Goal: Book appointment/travel/reservation

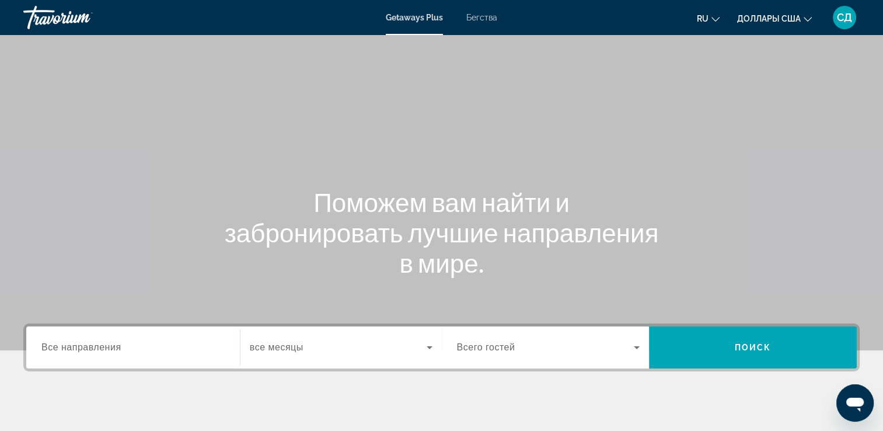
click at [488, 20] on span "Бегства" at bounding box center [481, 17] width 31 height 9
click at [120, 346] on span "Все направления" at bounding box center [81, 347] width 80 height 10
click at [120, 346] on input "Destination Все направления" at bounding box center [132, 348] width 183 height 14
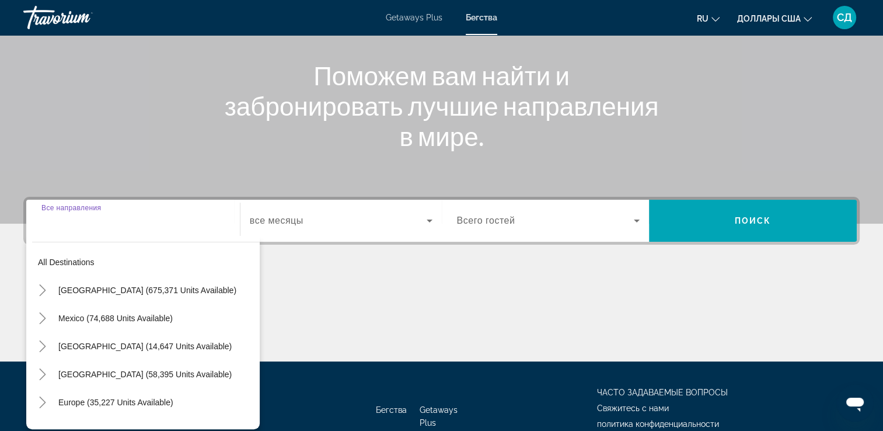
scroll to position [200, 0]
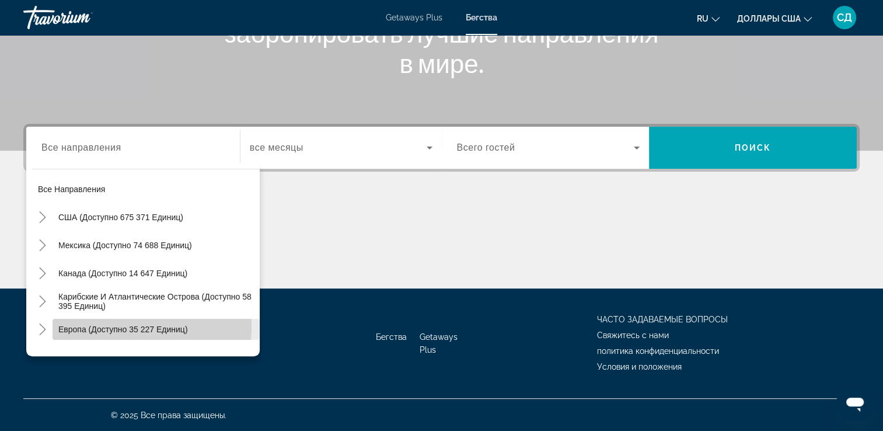
click at [113, 326] on span "Европа (доступно 35 227 единиц)" at bounding box center [123, 329] width 130 height 9
type input "**********"
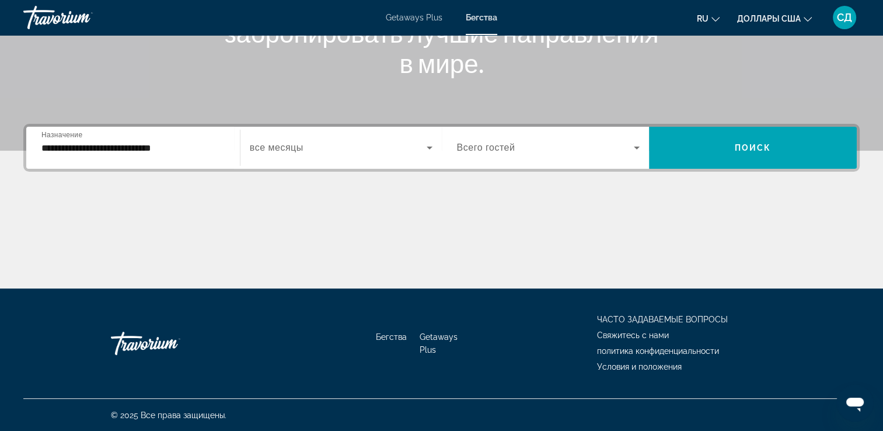
click at [301, 135] on div "Виджет поиска" at bounding box center [341, 147] width 183 height 33
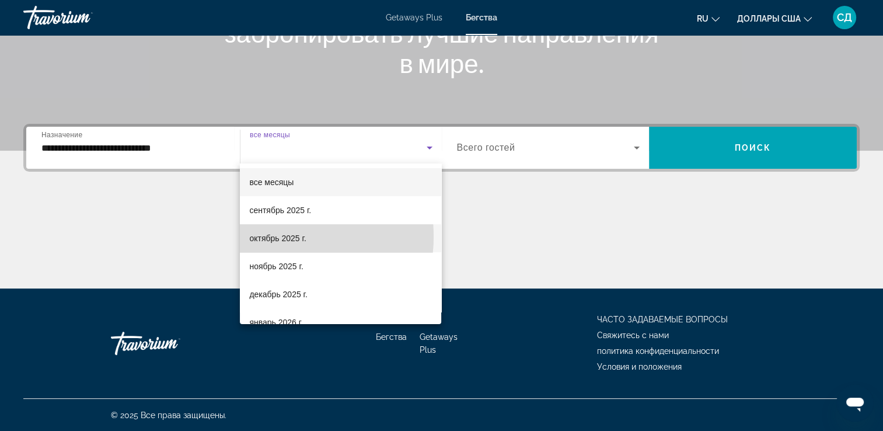
click at [274, 236] on font "октябрь 2025 г." at bounding box center [277, 238] width 57 height 9
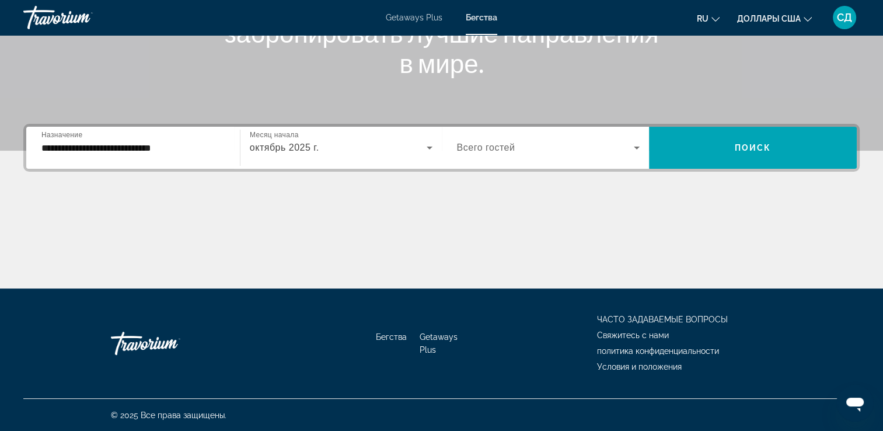
click at [515, 163] on div "Виджет поиска" at bounding box center [548, 147] width 183 height 33
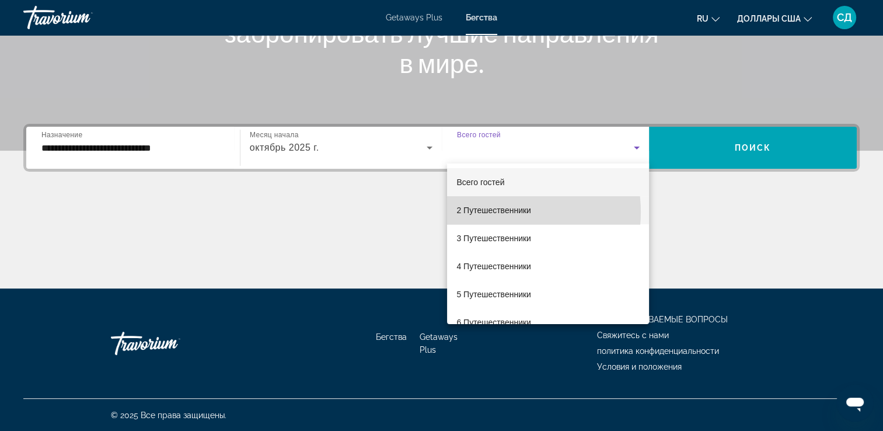
click at [494, 211] on font "2 Путешественники" at bounding box center [494, 210] width 75 height 9
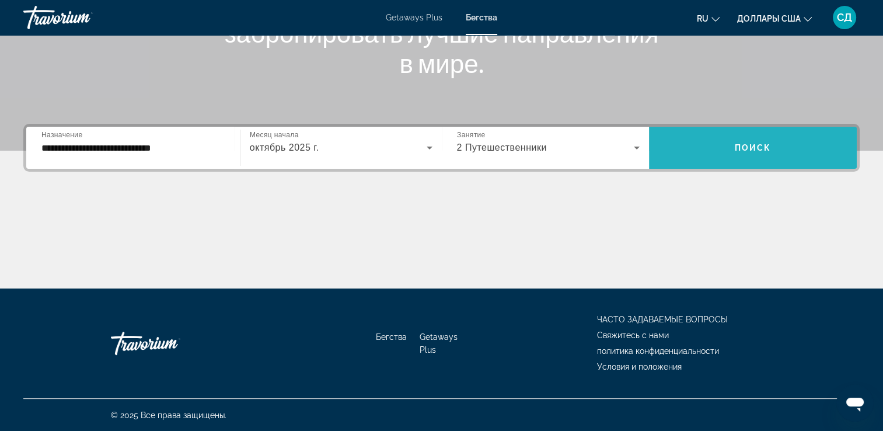
click at [739, 141] on span "Виджет поиска" at bounding box center [753, 148] width 208 height 28
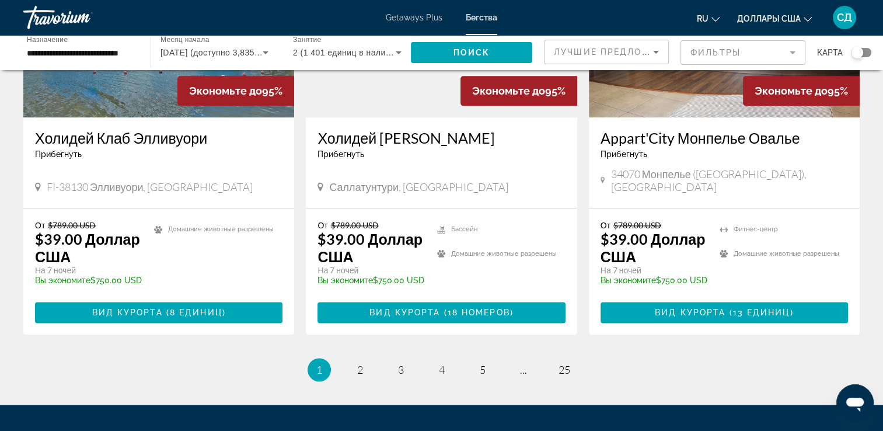
scroll to position [1527, 0]
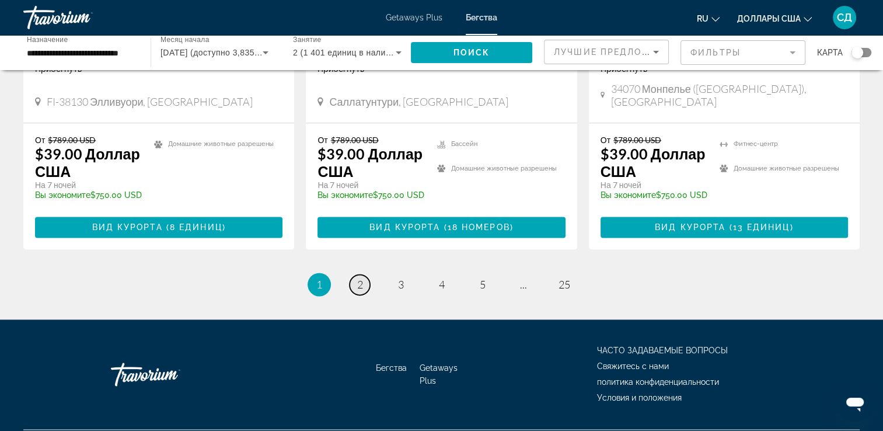
click at [364, 274] on link "страница 2" at bounding box center [360, 284] width 20 height 20
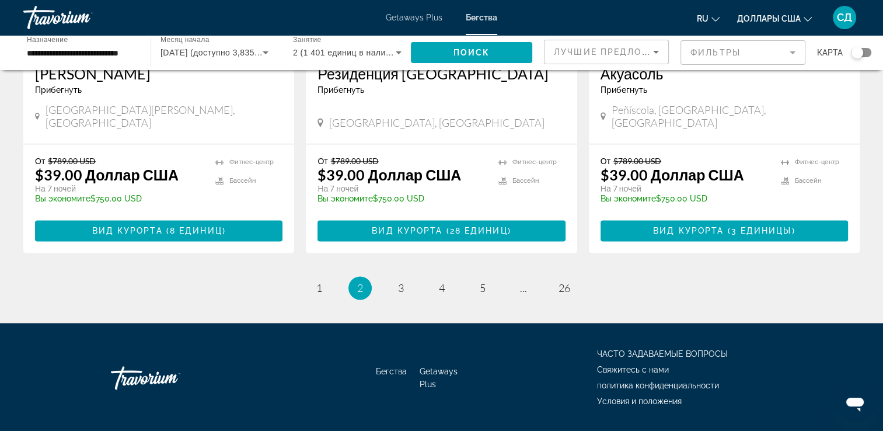
scroll to position [1511, 0]
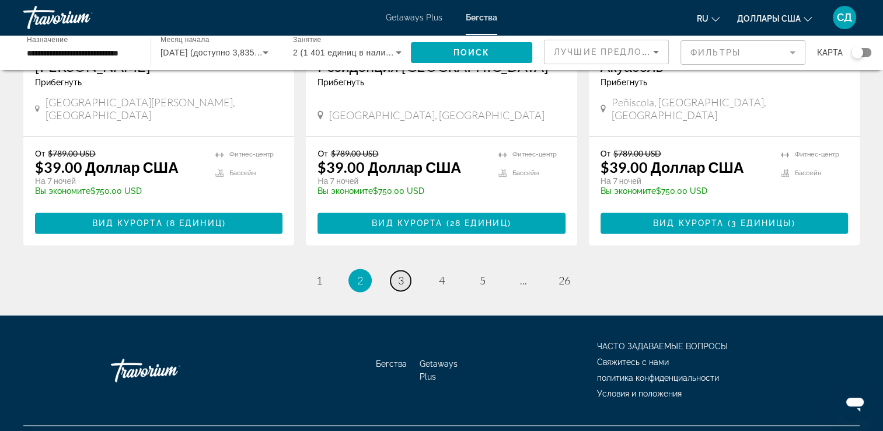
click at [401, 274] on span "3" at bounding box center [401, 280] width 6 height 13
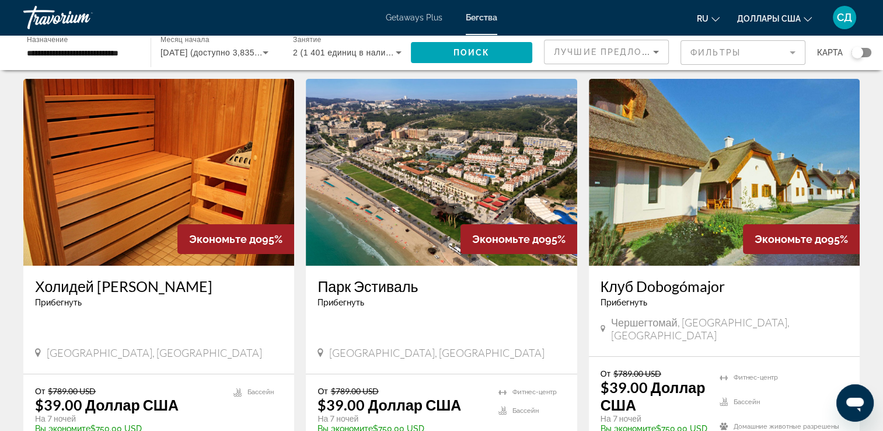
scroll to position [58, 0]
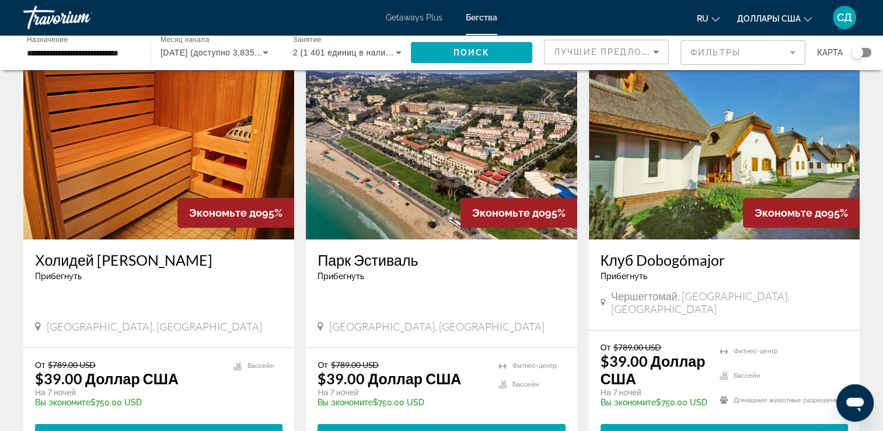
click at [466, 120] on img "Main content" at bounding box center [441, 146] width 271 height 187
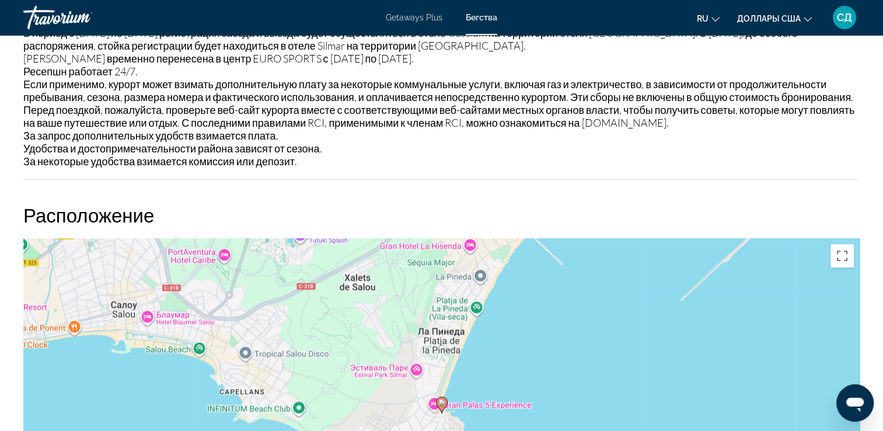
scroll to position [876, 0]
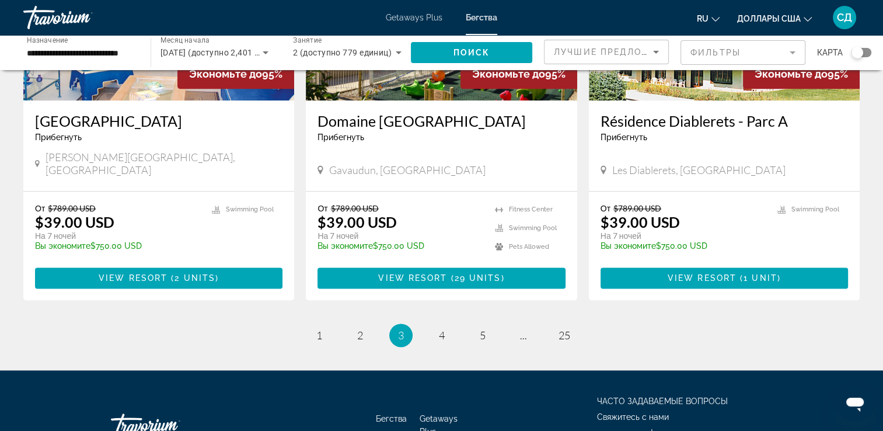
scroll to position [1457, 0]
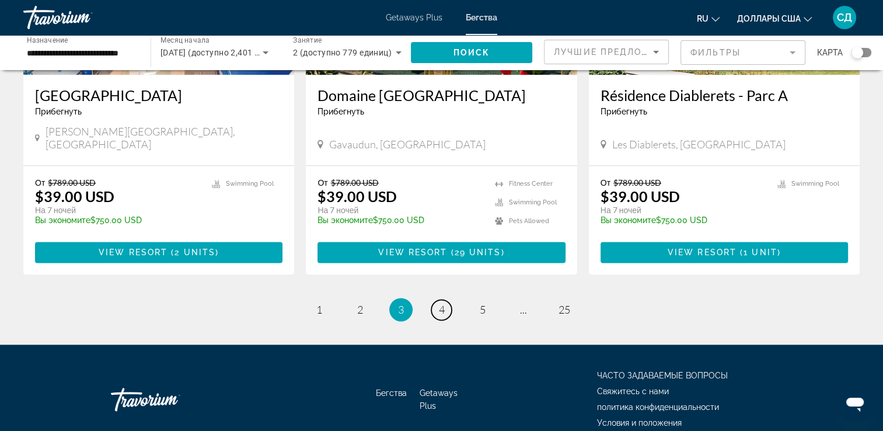
click at [445, 300] on link "page 4" at bounding box center [441, 310] width 20 height 20
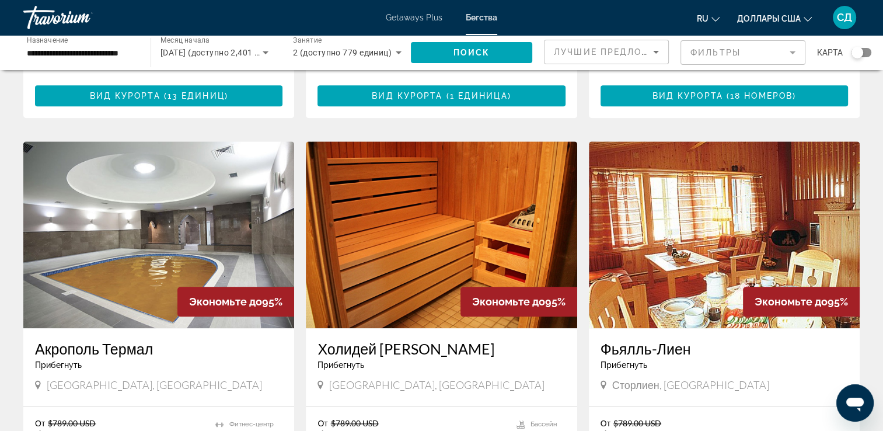
scroll to position [1460, 0]
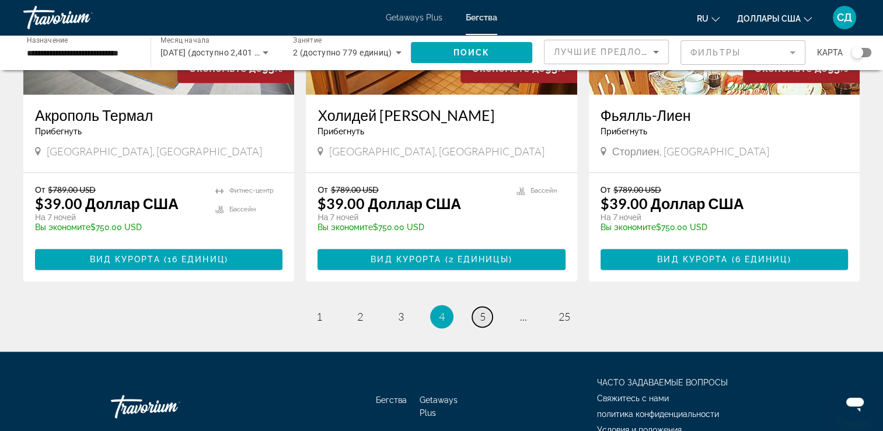
click at [480, 310] on span "5" at bounding box center [483, 316] width 6 height 13
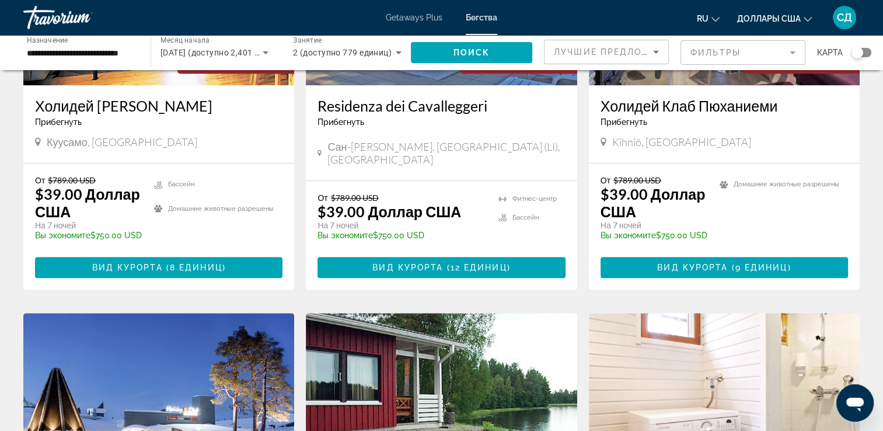
scroll to position [642, 0]
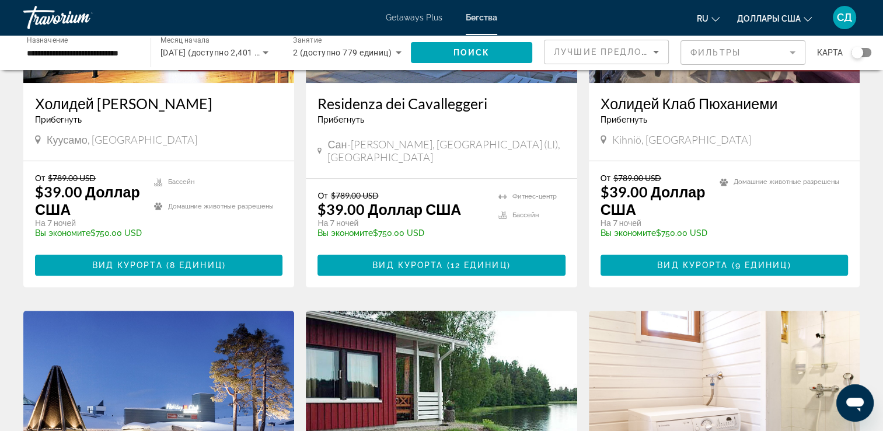
click at [399, 95] on h3 "Residenza dei Cavalleggeri" at bounding box center [442, 104] width 248 height 18
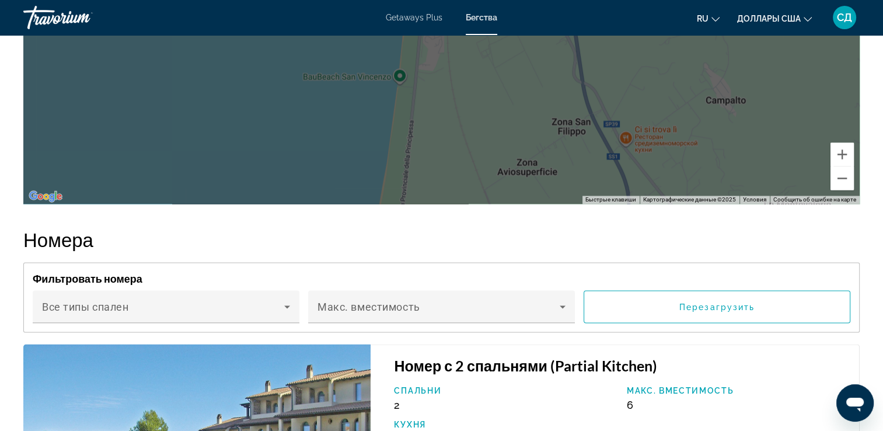
scroll to position [1985, 0]
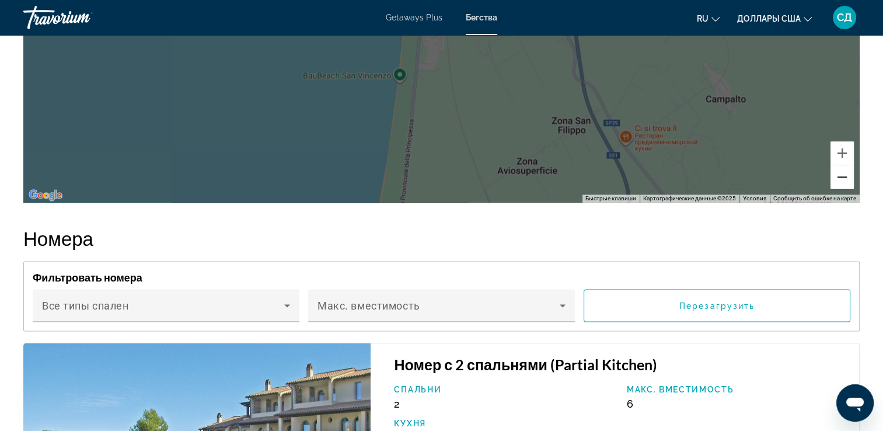
click at [848, 166] on button "Уменьшить" at bounding box center [842, 176] width 23 height 23
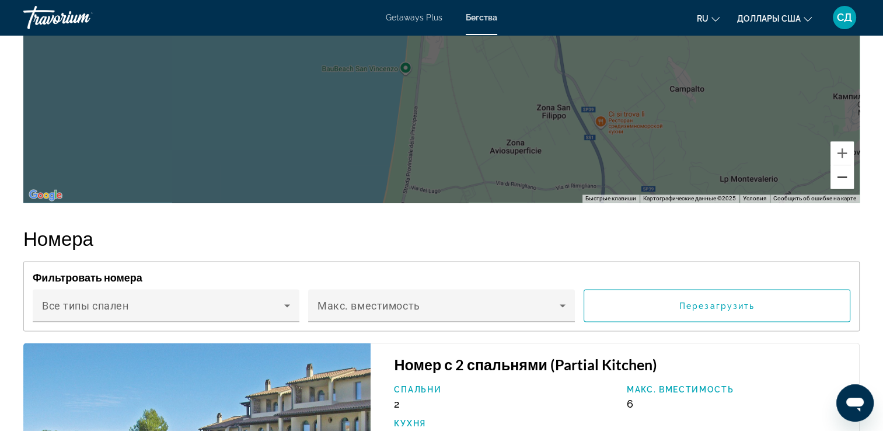
click at [848, 166] on button "Уменьшить" at bounding box center [842, 176] width 23 height 23
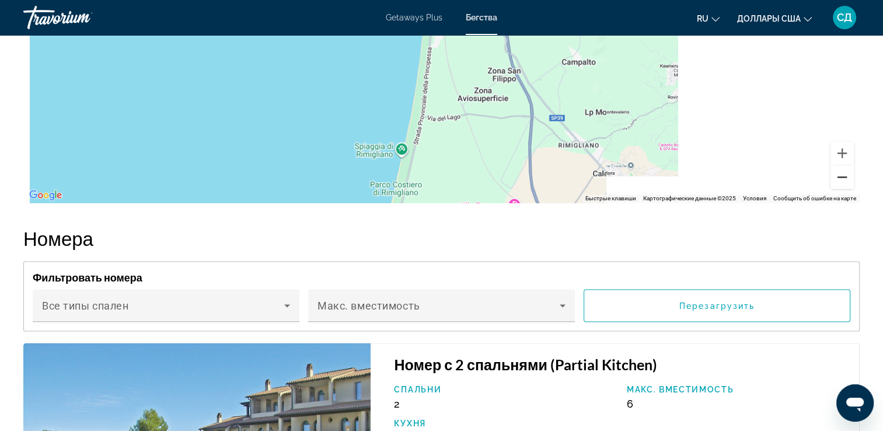
click at [848, 166] on button "Уменьшить" at bounding box center [842, 176] width 23 height 23
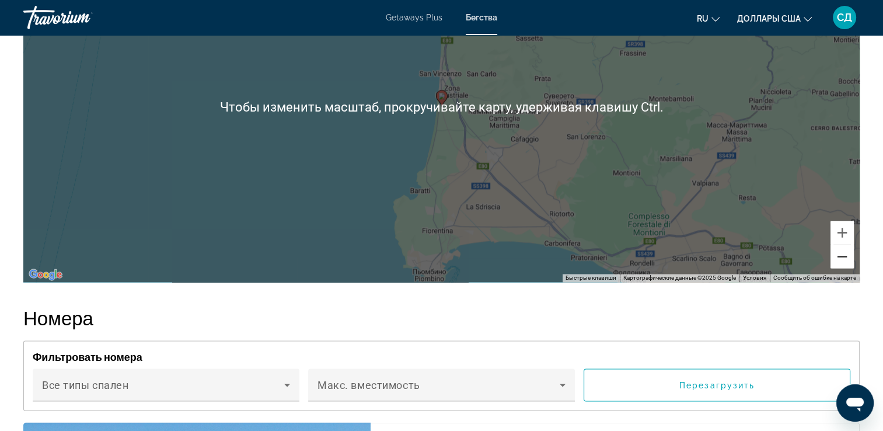
scroll to position [1752, 0]
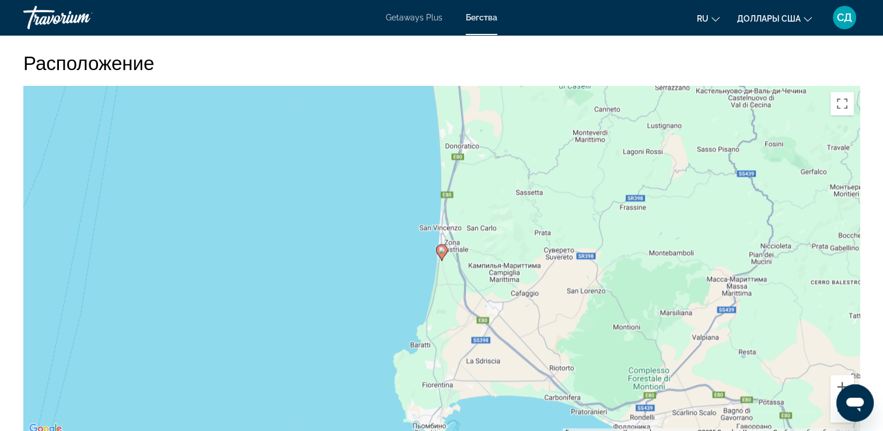
click at [882, 368] on div "Обзор Тип Прибегнуть Все включено Нет «все включено» Адрес [STREET_ADDRESS][PER…" at bounding box center [441, 408] width 883 height 3432
click at [837, 399] on button "Уменьшить" at bounding box center [842, 410] width 23 height 23
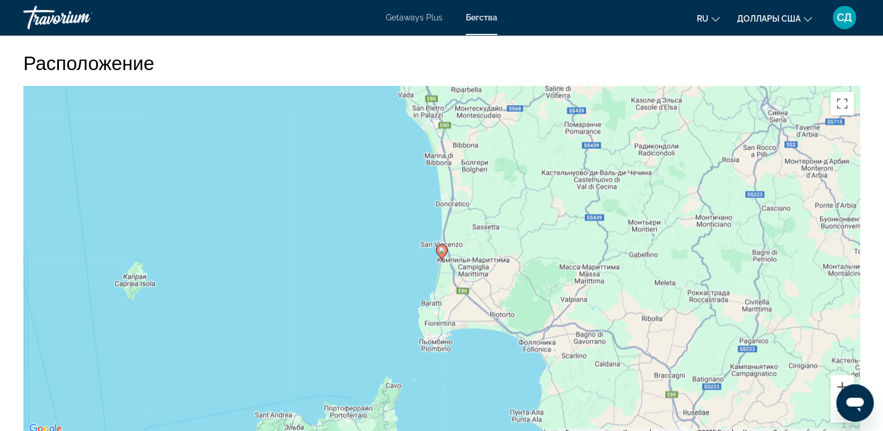
click at [841, 399] on button "Уменьшить" at bounding box center [842, 410] width 23 height 23
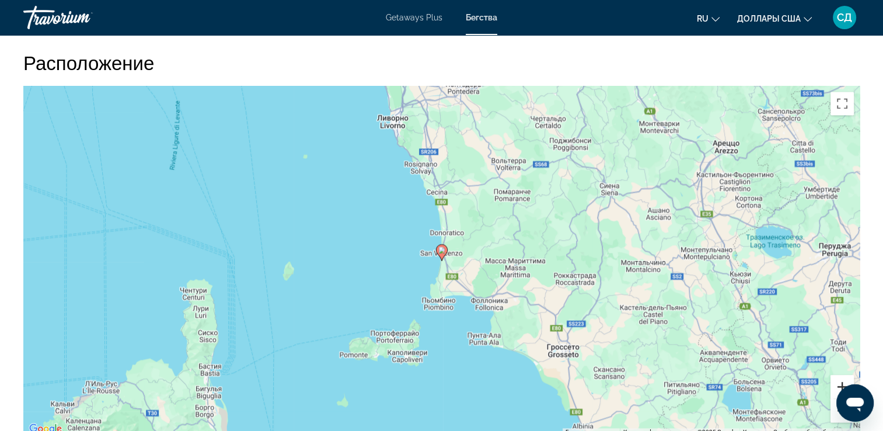
click at [837, 385] on button "Увеличить" at bounding box center [842, 386] width 23 height 23
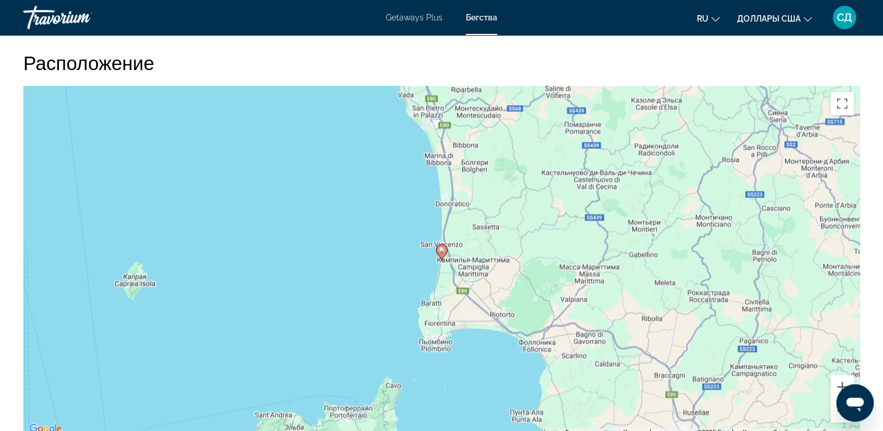
click at [834, 399] on button "Уменьшить" at bounding box center [842, 410] width 23 height 23
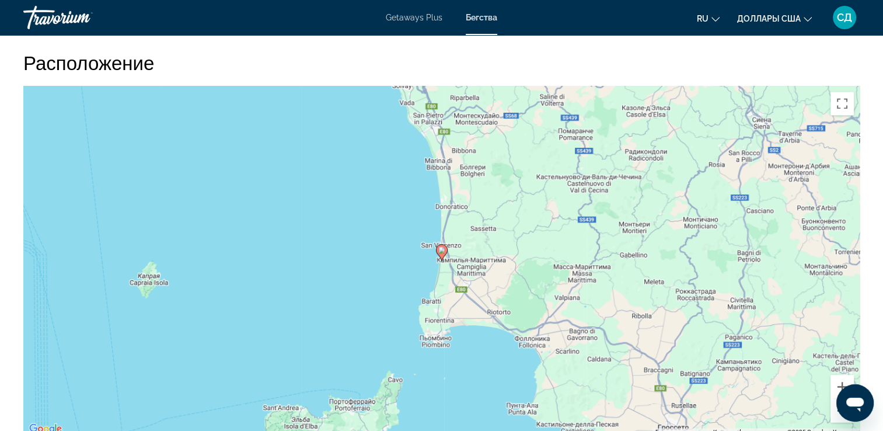
click at [834, 399] on button "Уменьшить" at bounding box center [842, 410] width 23 height 23
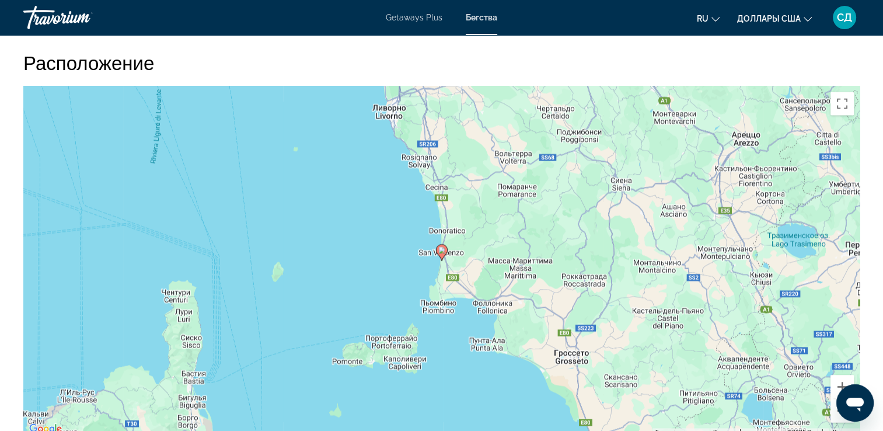
click at [834, 399] on button "Уменьшить" at bounding box center [842, 410] width 23 height 23
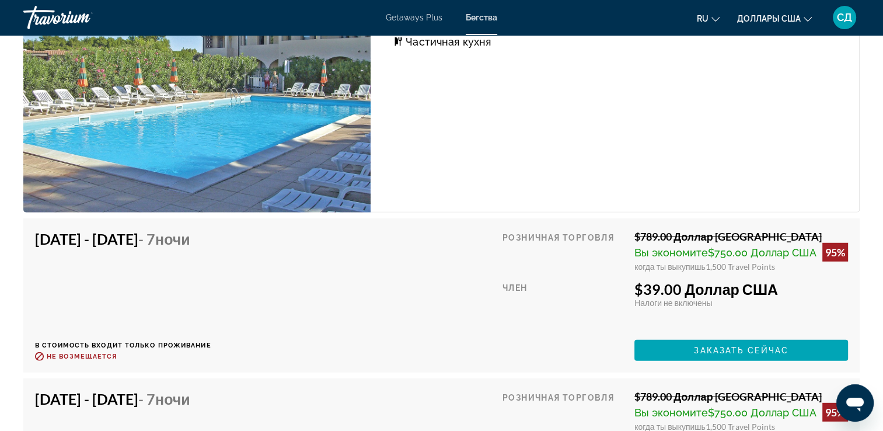
scroll to position [3153, 0]
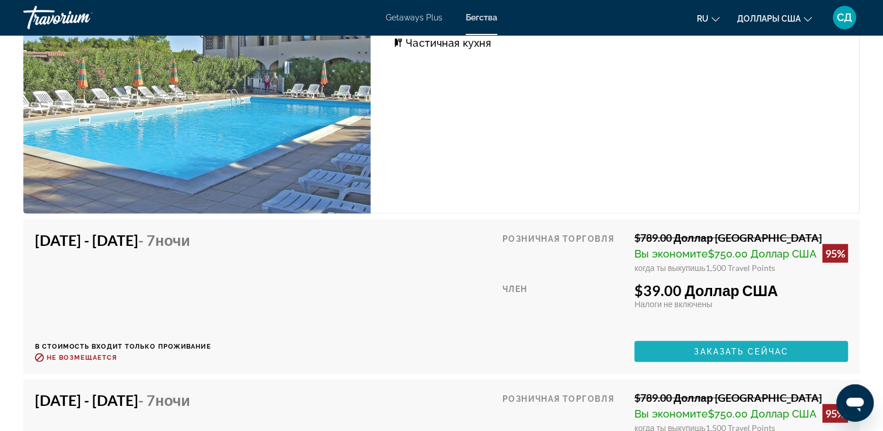
drag, startPoint x: 747, startPoint y: 336, endPoint x: 756, endPoint y: 322, distance: 16.7
click at [747, 347] on span "Заказать сейчас" at bounding box center [741, 351] width 95 height 9
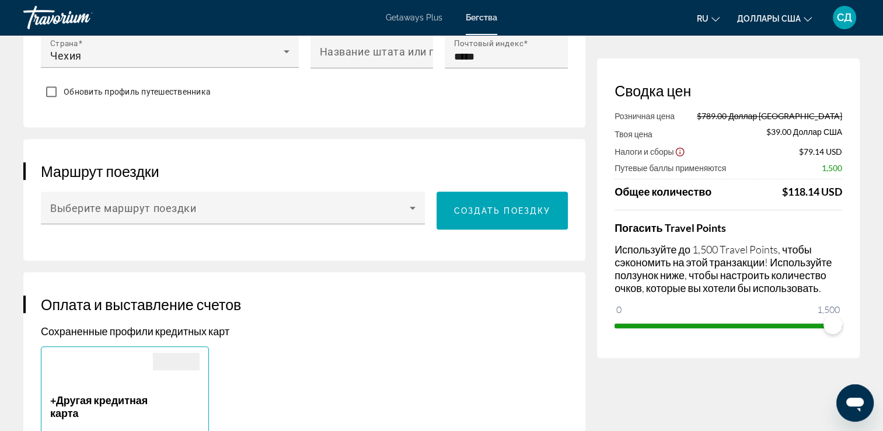
scroll to position [525, 0]
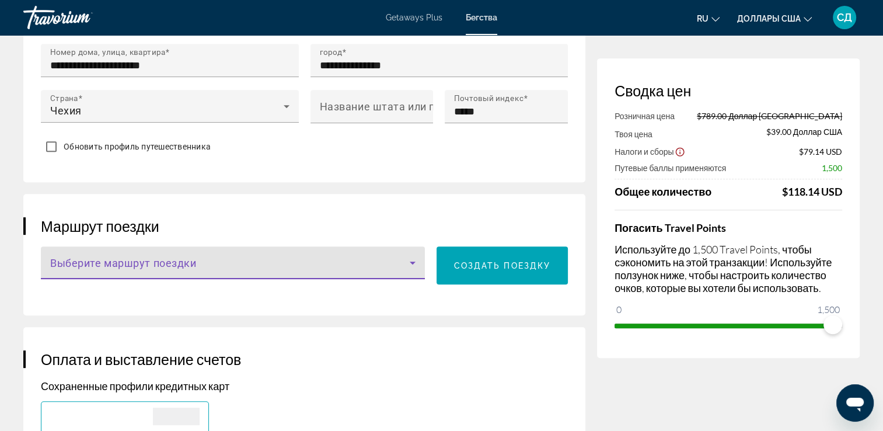
click at [408, 270] on icon "Main content" at bounding box center [413, 263] width 14 height 14
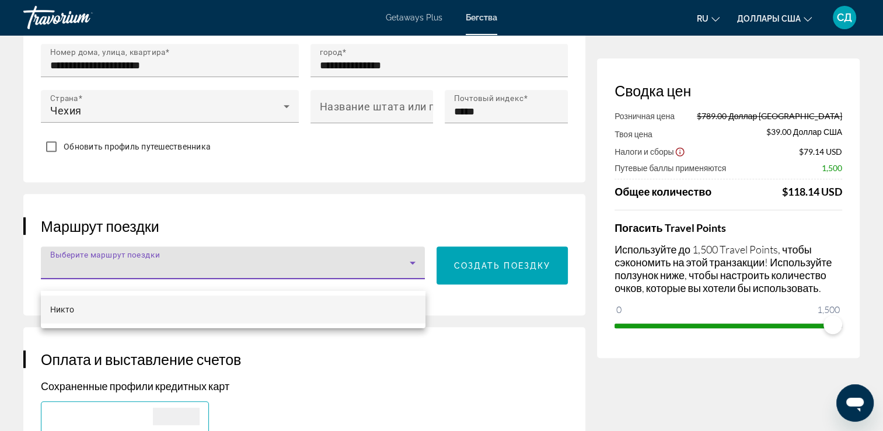
click at [621, 397] on div at bounding box center [441, 215] width 883 height 431
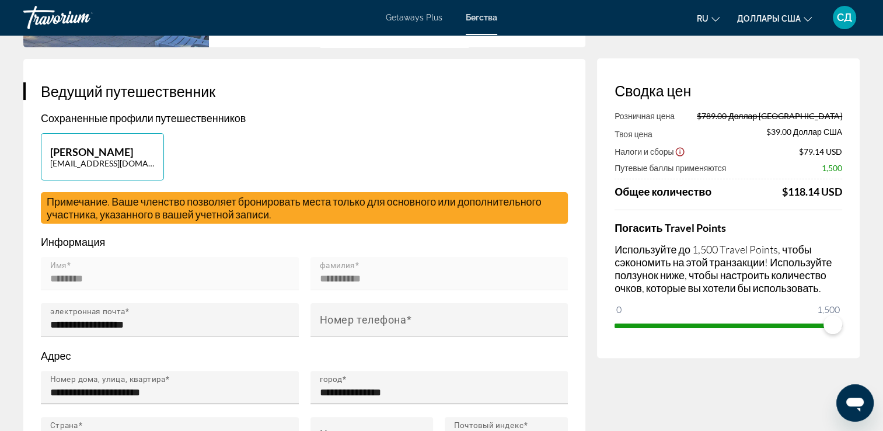
scroll to position [0, 0]
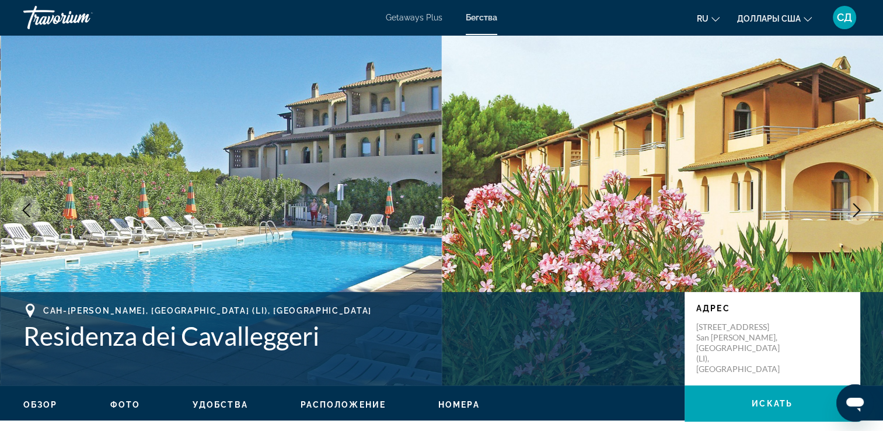
click at [855, 207] on icon "Следующее изображение" at bounding box center [857, 210] width 14 height 14
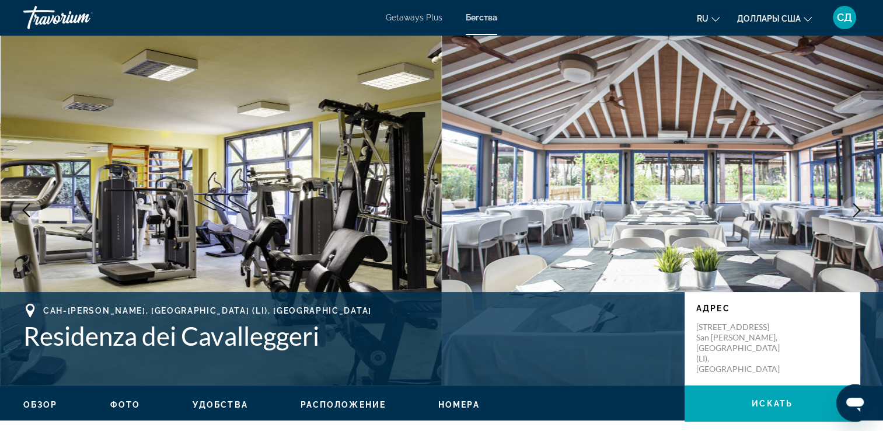
click at [855, 207] on icon "Следующее изображение" at bounding box center [857, 210] width 14 height 14
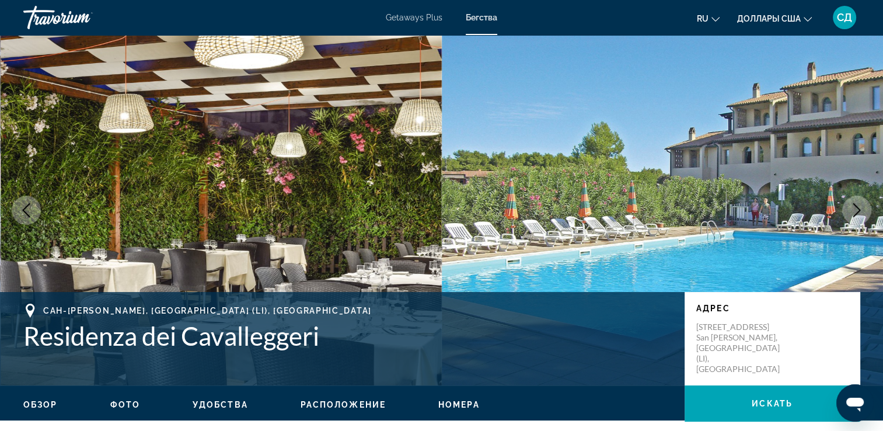
click at [855, 207] on icon "Следующее изображение" at bounding box center [857, 210] width 14 height 14
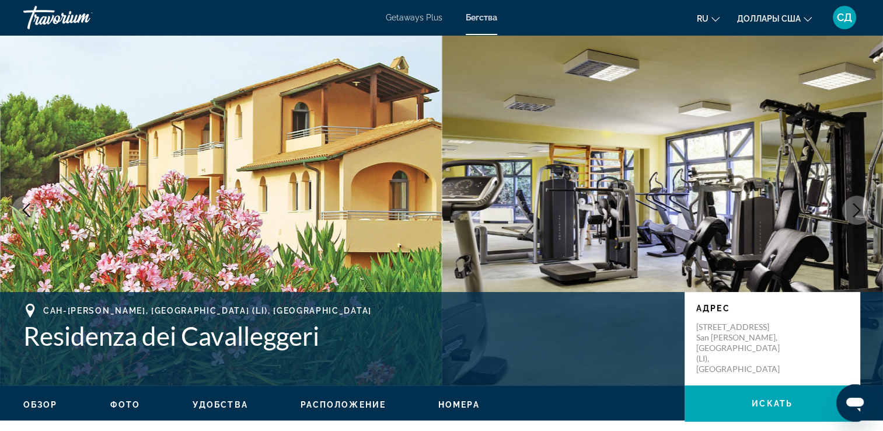
click at [855, 207] on icon "Следующее изображение" at bounding box center [857, 210] width 14 height 14
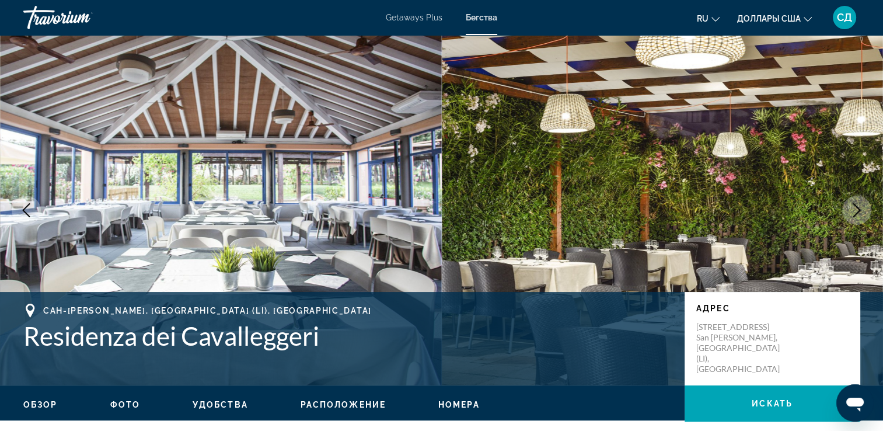
click at [855, 207] on icon "Следующее изображение" at bounding box center [857, 210] width 14 height 14
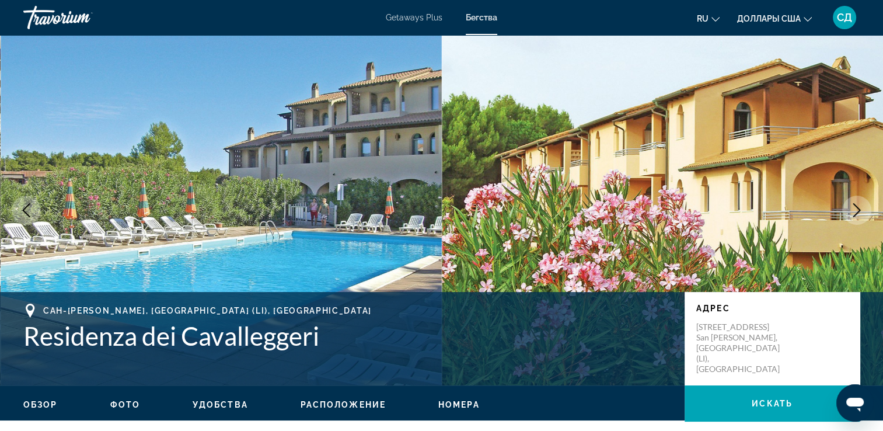
click at [855, 207] on icon "Следующее изображение" at bounding box center [857, 210] width 14 height 14
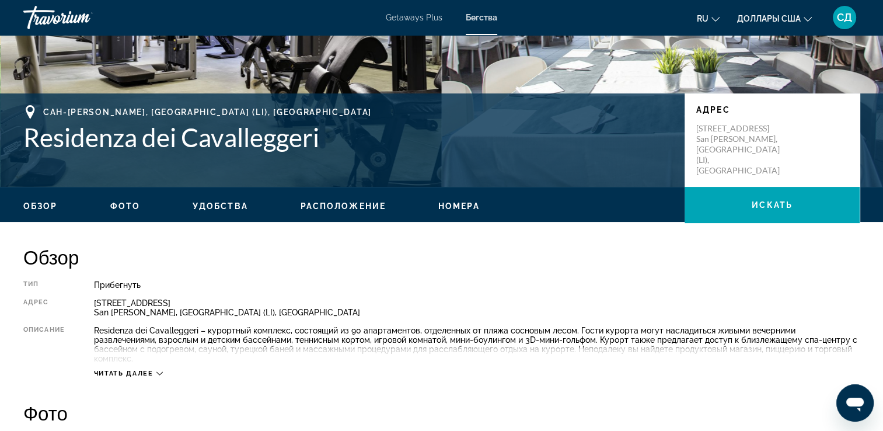
scroll to position [234, 0]
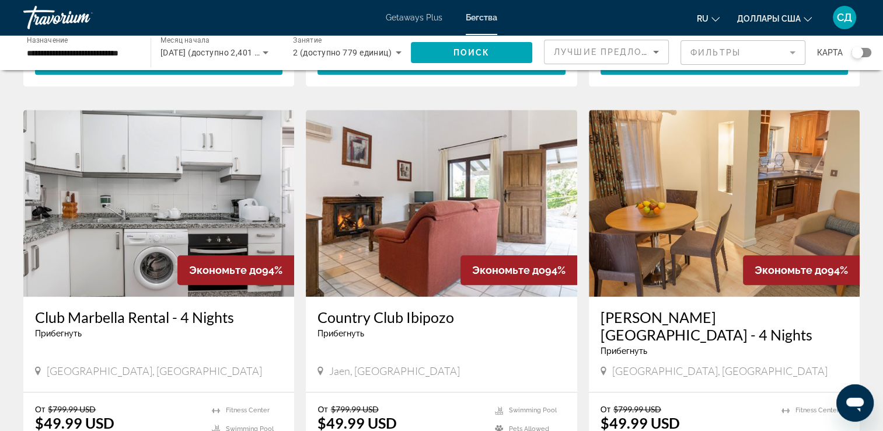
scroll to position [1226, 0]
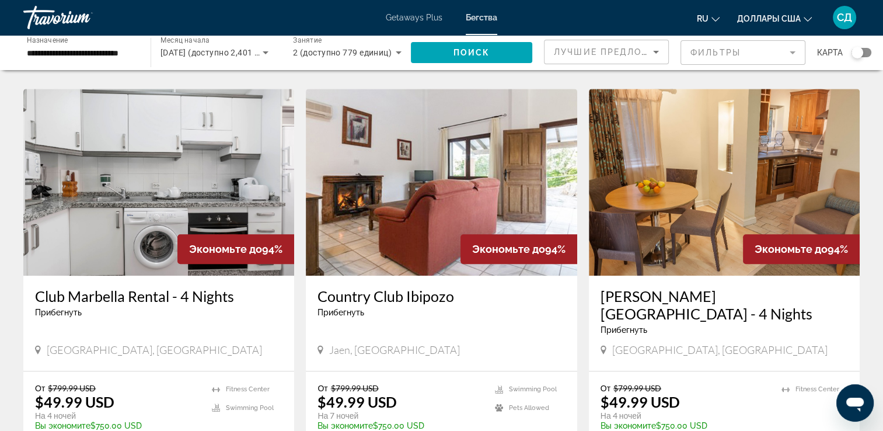
click at [480, 158] on img "Main content" at bounding box center [441, 182] width 271 height 187
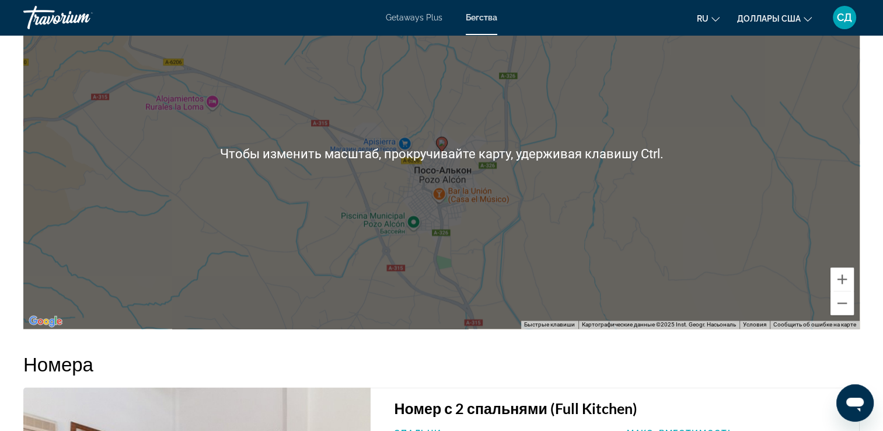
scroll to position [1693, 0]
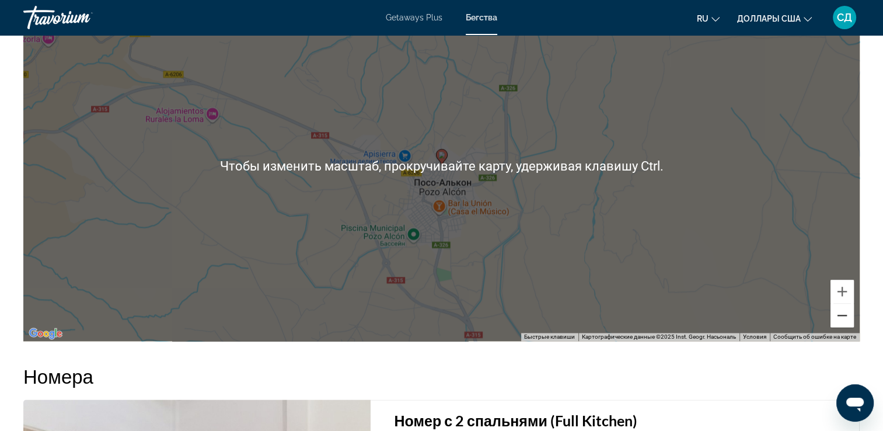
click at [845, 313] on button "Уменьшить" at bounding box center [842, 315] width 23 height 23
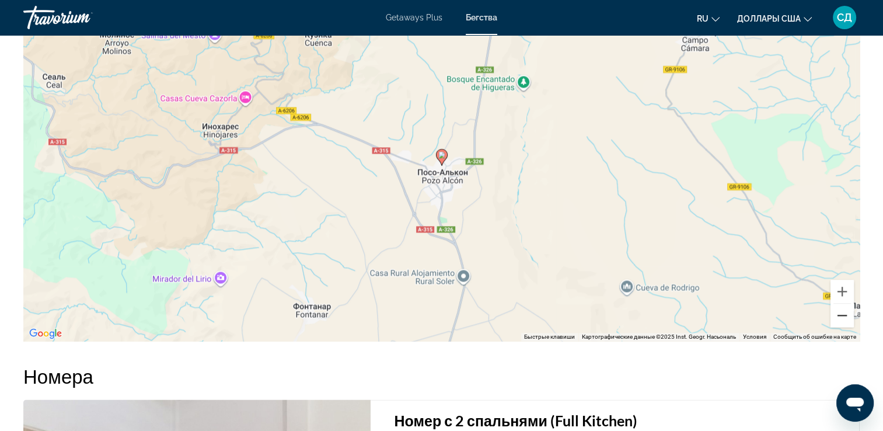
click at [845, 313] on button "Уменьшить" at bounding box center [842, 315] width 23 height 23
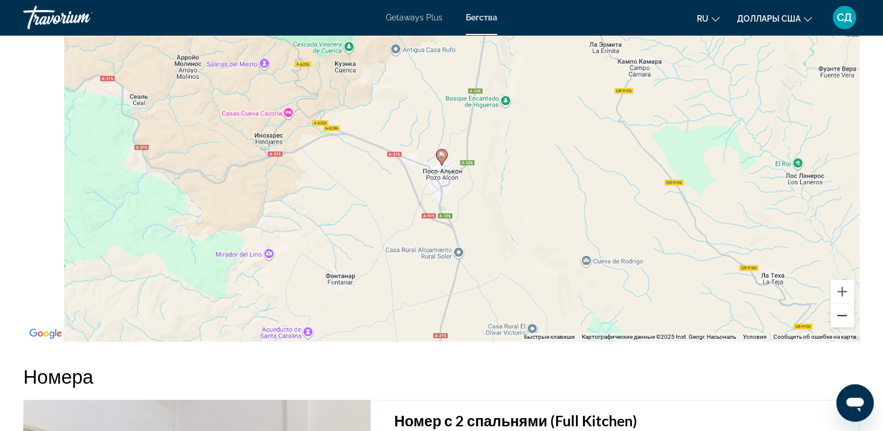
click at [845, 313] on button "Уменьшить" at bounding box center [842, 315] width 23 height 23
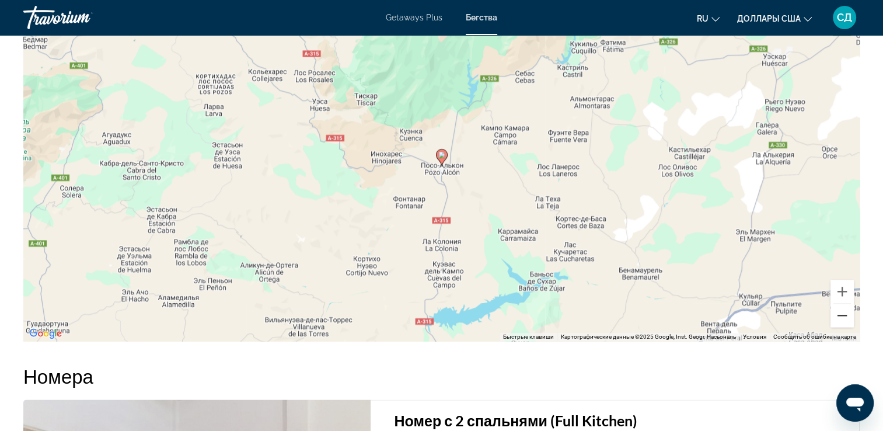
click at [845, 312] on button "Уменьшить" at bounding box center [842, 315] width 23 height 23
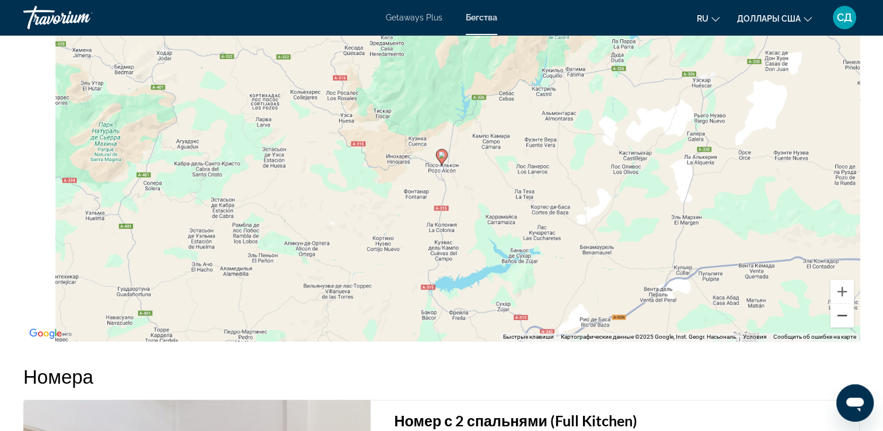
click at [845, 312] on button "Уменьшить" at bounding box center [842, 315] width 23 height 23
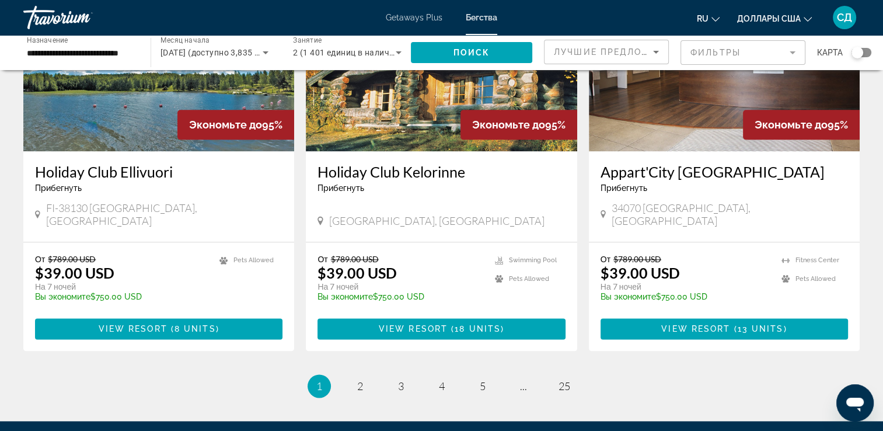
scroll to position [1474, 0]
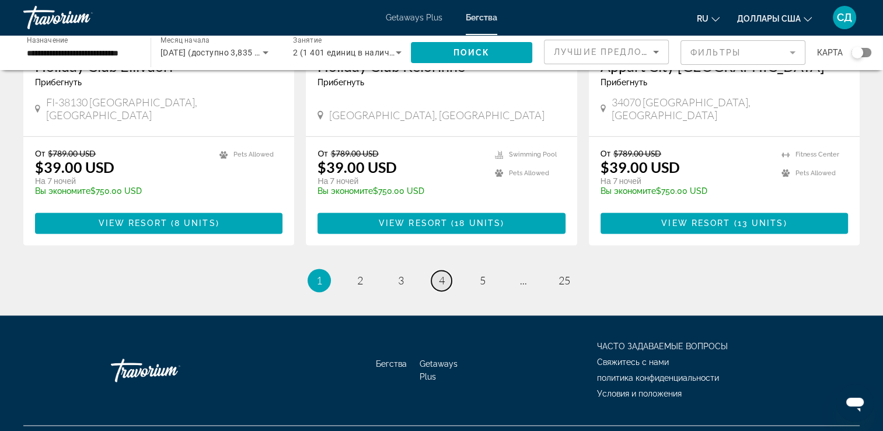
click at [443, 274] on span "4" at bounding box center [442, 280] width 6 height 13
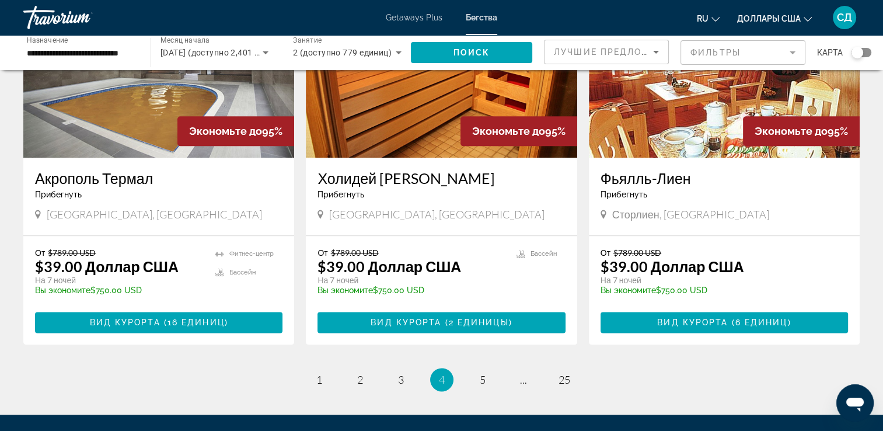
scroll to position [1460, 0]
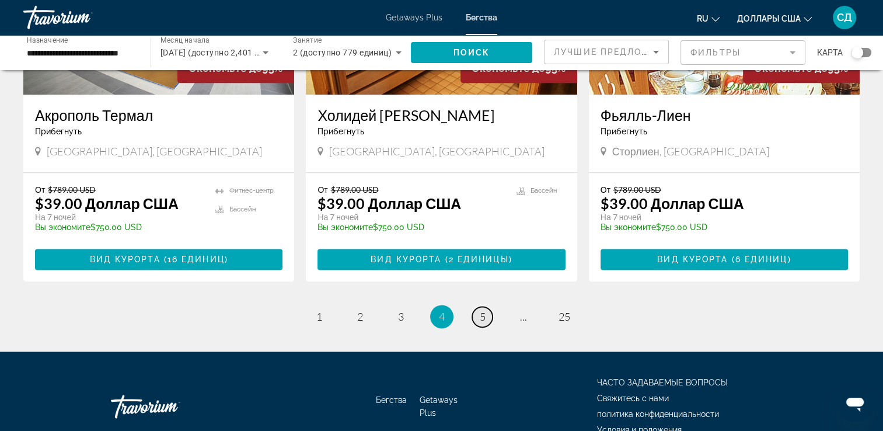
click at [481, 310] on span "5" at bounding box center [483, 316] width 6 height 13
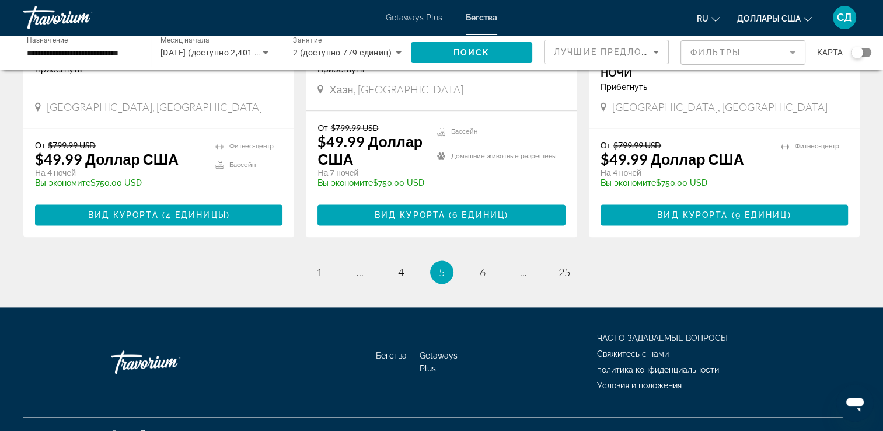
scroll to position [1527, 0]
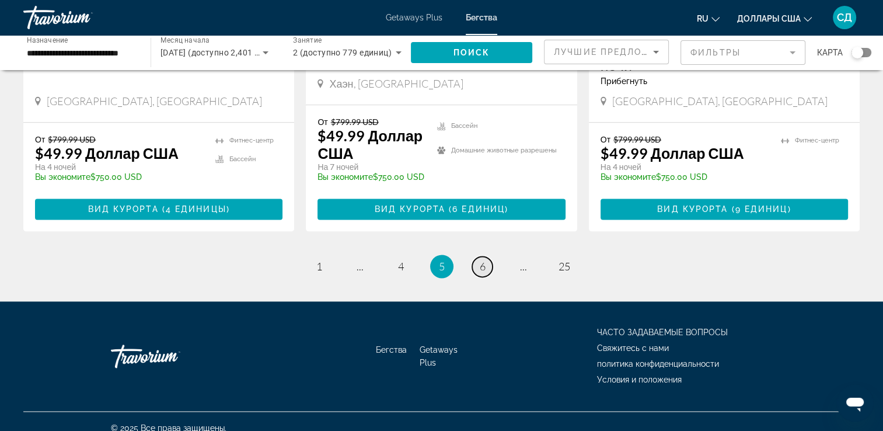
click at [481, 260] on span "6" at bounding box center [483, 266] width 6 height 13
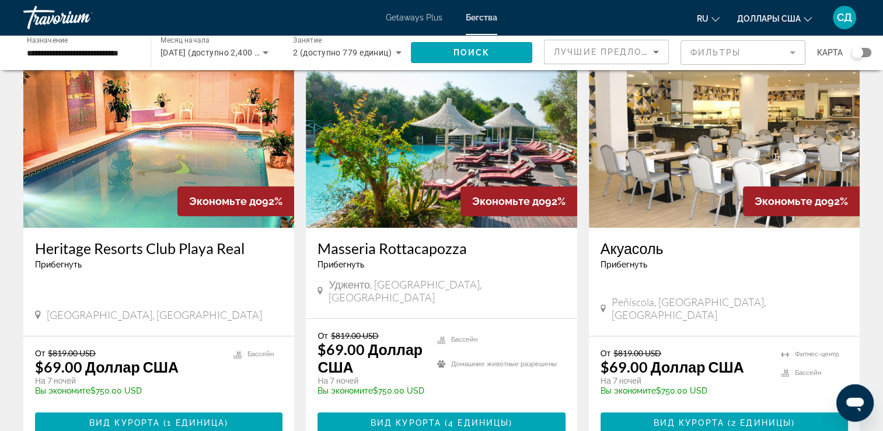
scroll to position [525, 0]
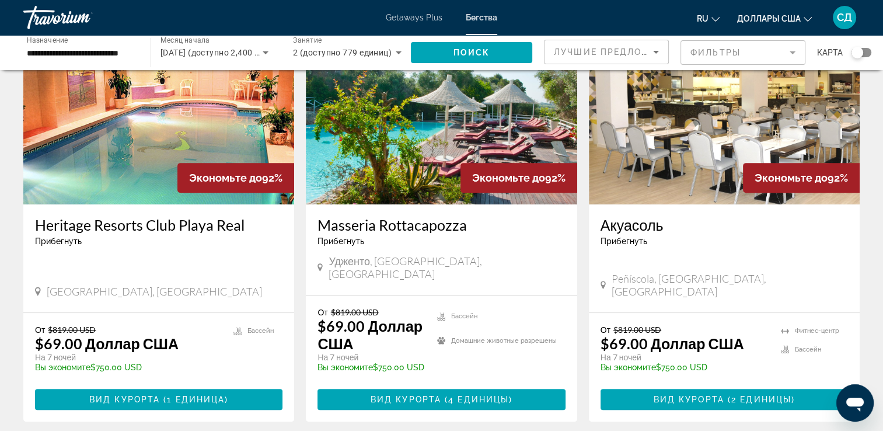
click at [210, 125] on img "Main content" at bounding box center [158, 111] width 271 height 187
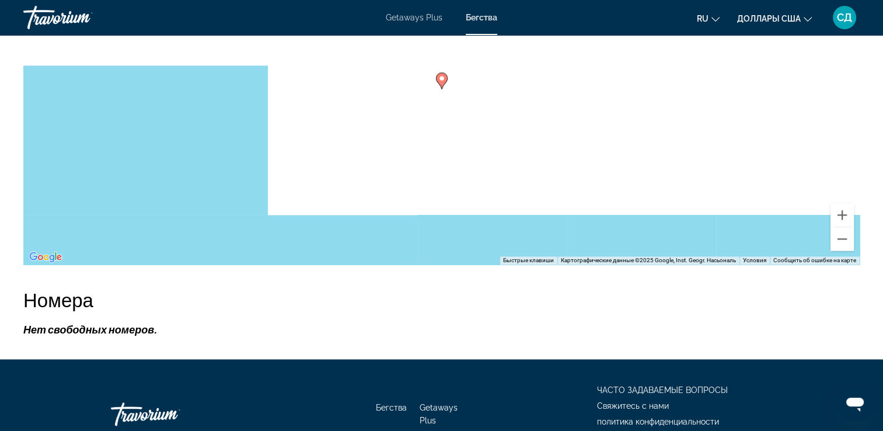
scroll to position [1693, 0]
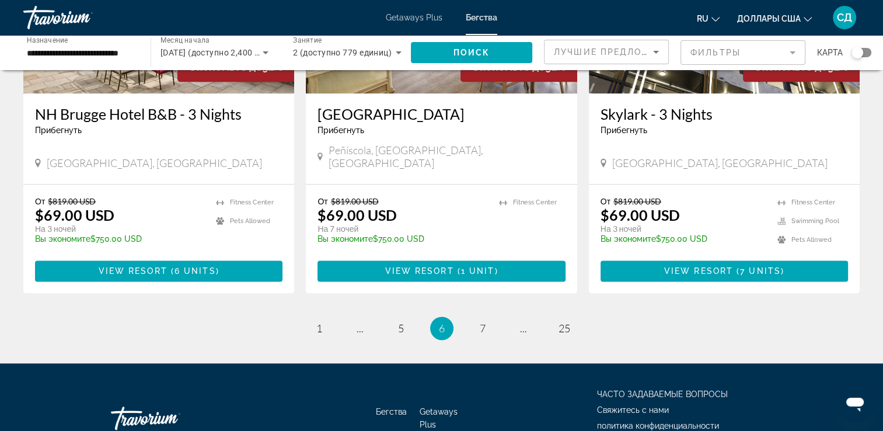
scroll to position [1460, 0]
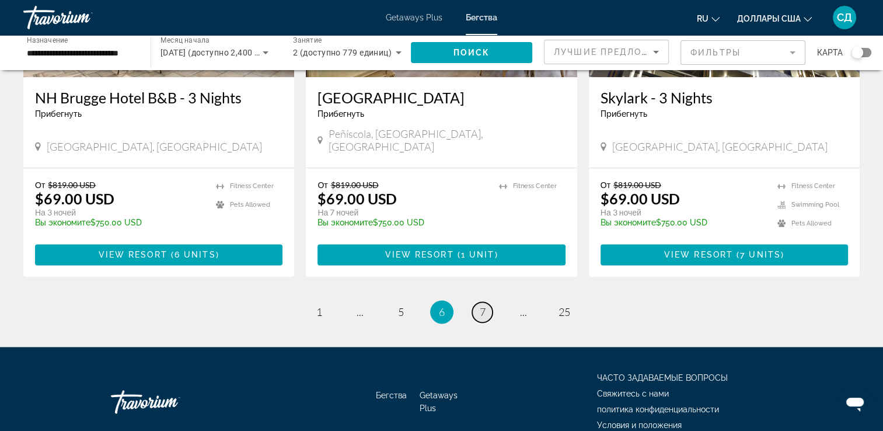
click at [486, 302] on link "page 7" at bounding box center [482, 312] width 20 height 20
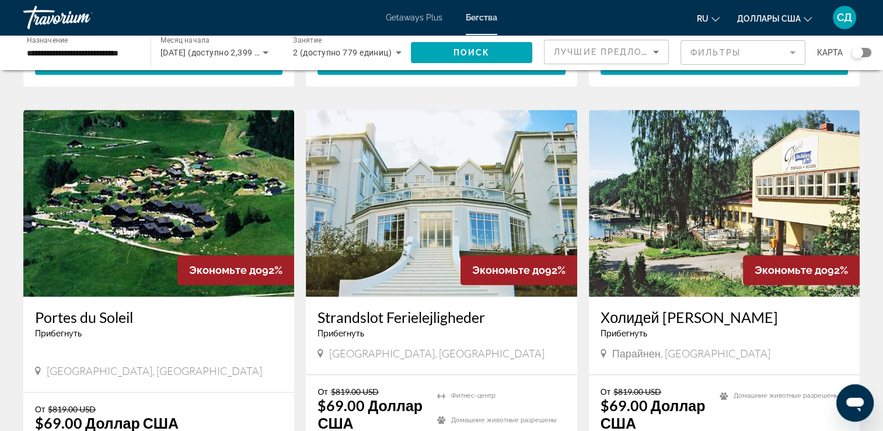
scroll to position [1284, 0]
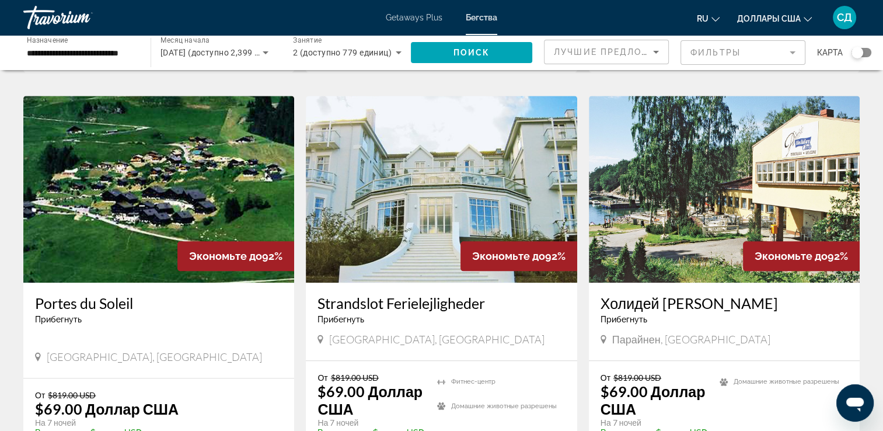
click at [535, 117] on img "Main content" at bounding box center [441, 189] width 271 height 187
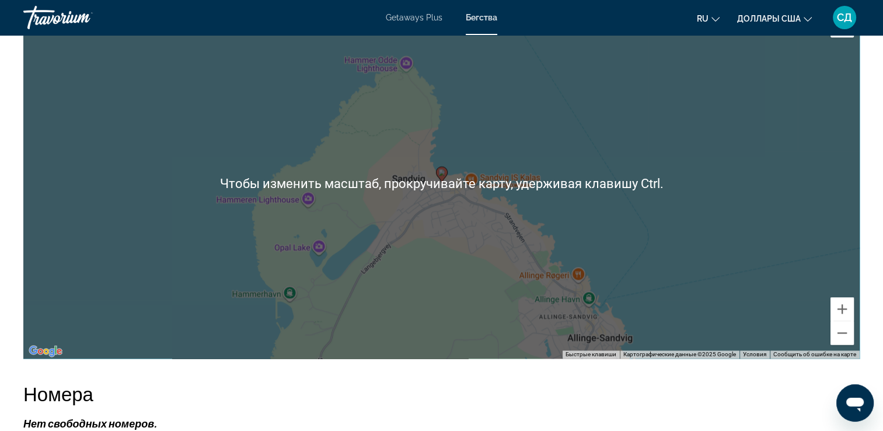
scroll to position [1576, 0]
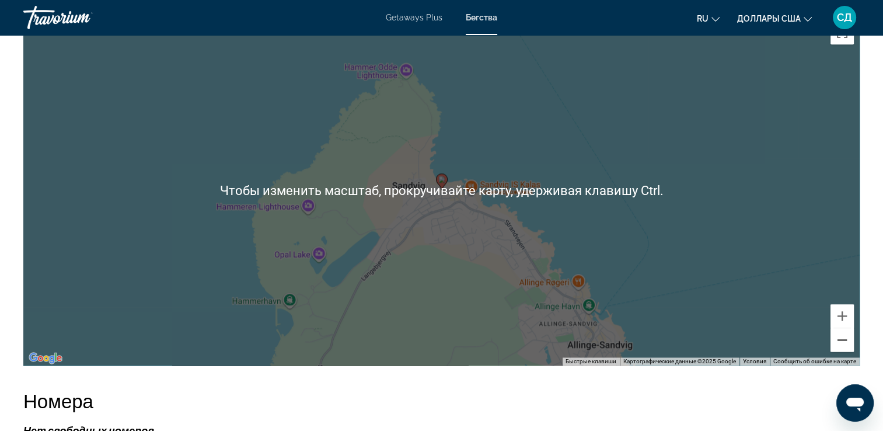
click at [840, 332] on button "Уменьшить" at bounding box center [842, 339] width 23 height 23
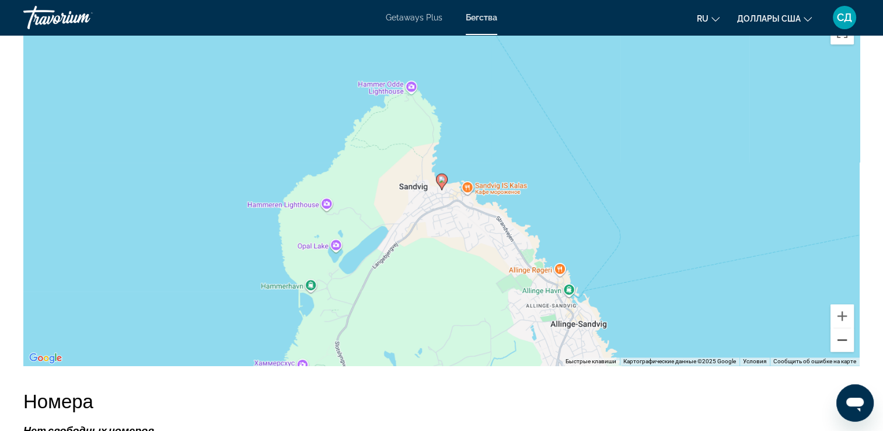
click at [840, 332] on button "Уменьшить" at bounding box center [842, 339] width 23 height 23
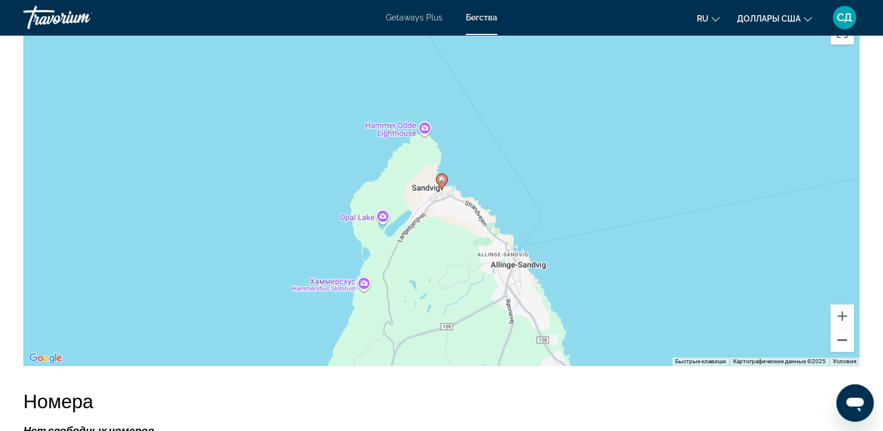
click at [840, 332] on button "Уменьшить" at bounding box center [842, 339] width 23 height 23
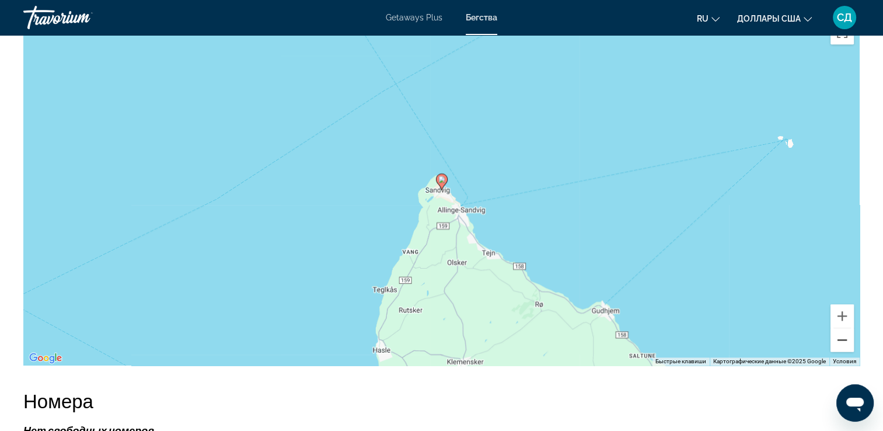
click at [840, 332] on button "Уменьшить" at bounding box center [842, 339] width 23 height 23
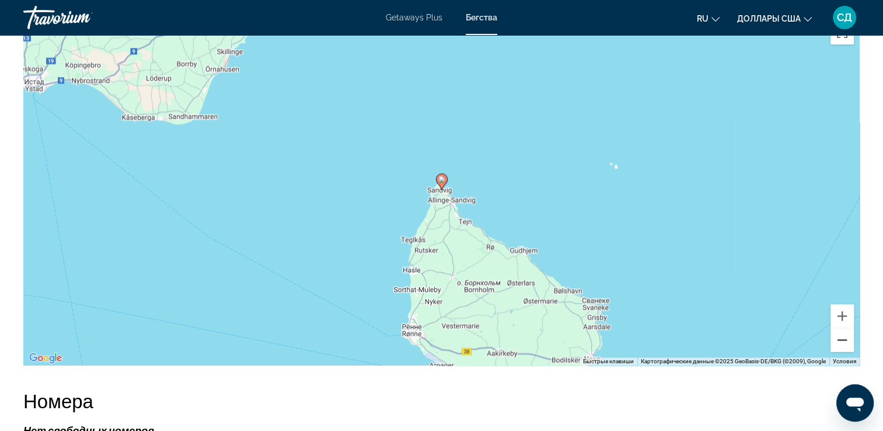
click at [840, 332] on button "Уменьшить" at bounding box center [842, 339] width 23 height 23
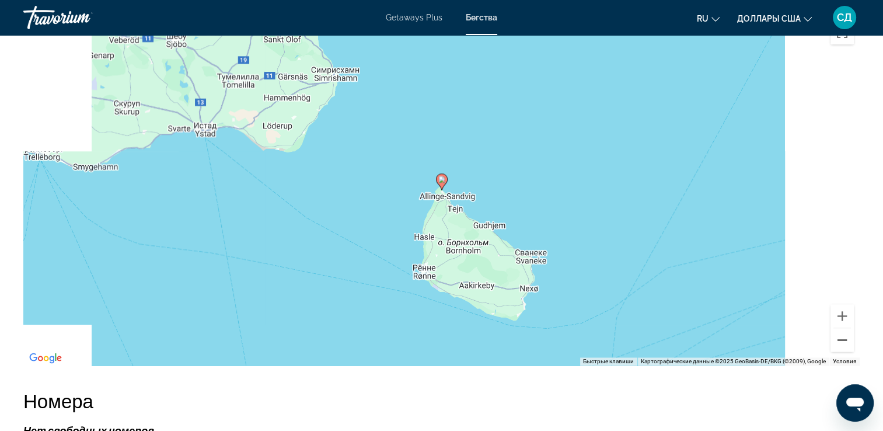
click at [840, 332] on button "Уменьшить" at bounding box center [842, 339] width 23 height 23
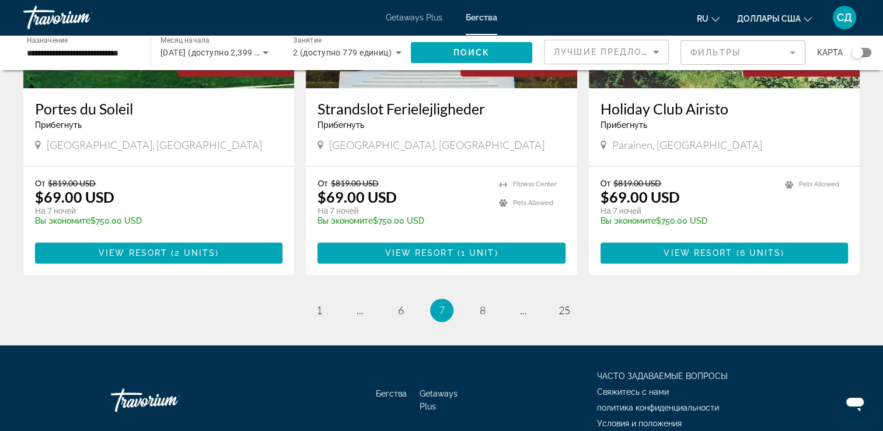
scroll to position [1460, 0]
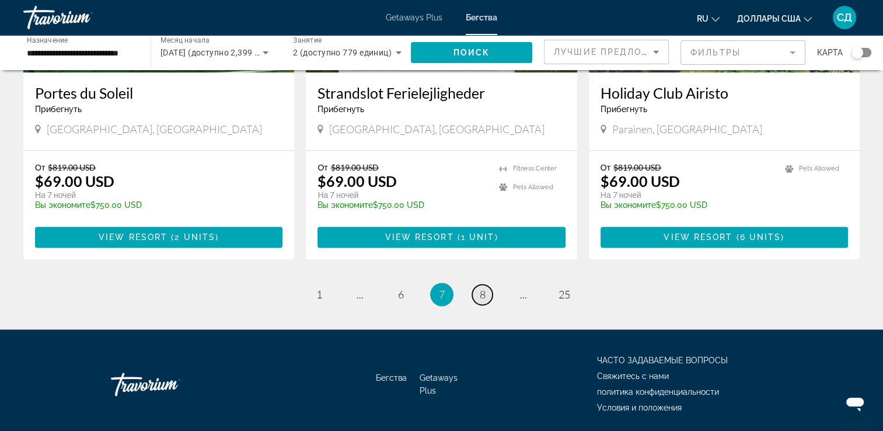
click at [485, 288] on span "8" at bounding box center [483, 294] width 6 height 13
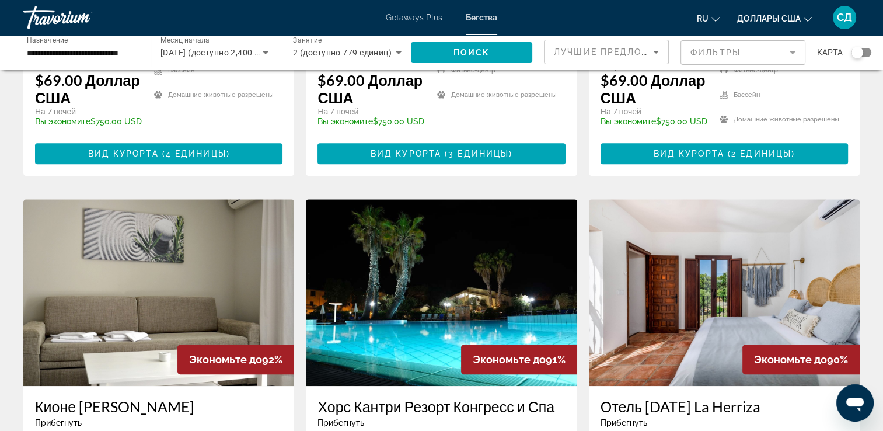
scroll to position [876, 0]
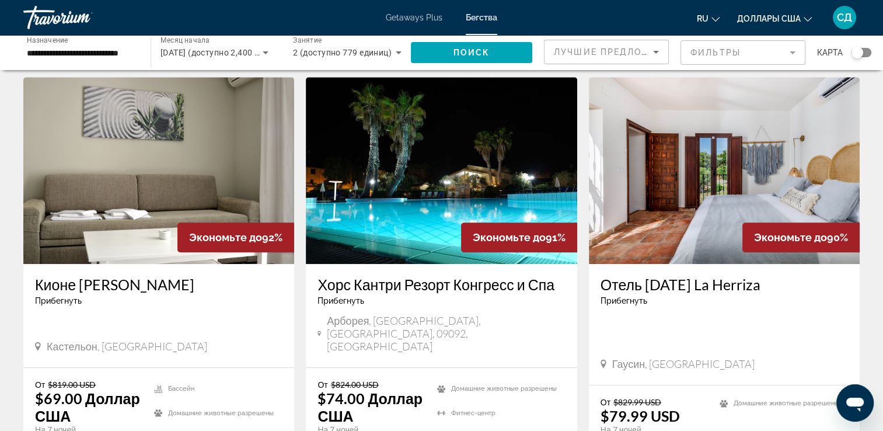
click at [472, 158] on img "Main content" at bounding box center [441, 170] width 271 height 187
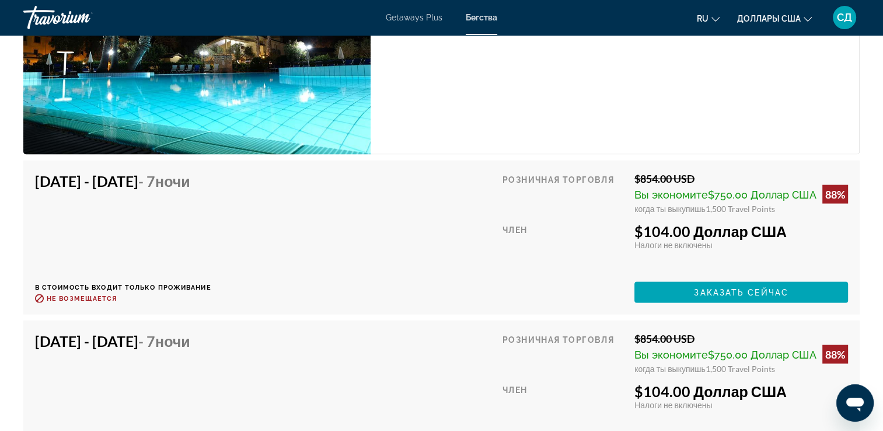
scroll to position [2160, 0]
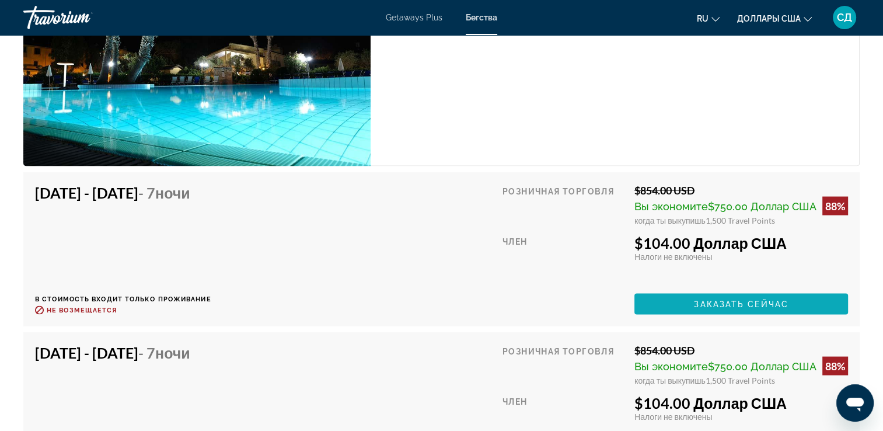
click at [750, 308] on span "Заказать сейчас" at bounding box center [741, 303] width 95 height 9
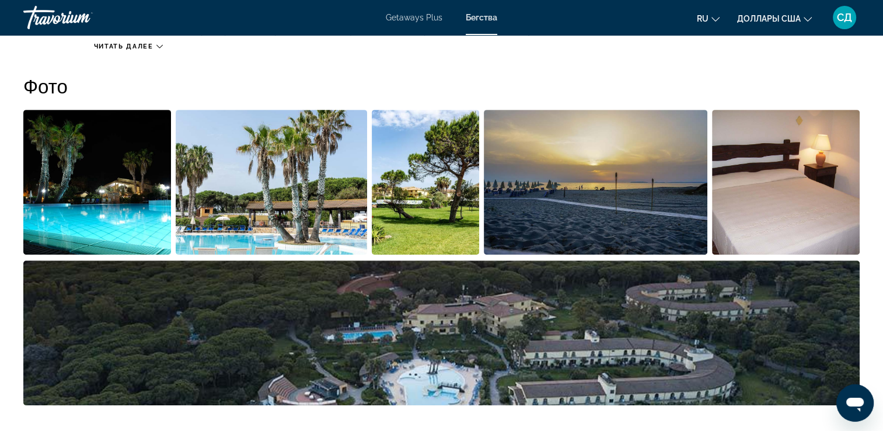
scroll to position [525, 0]
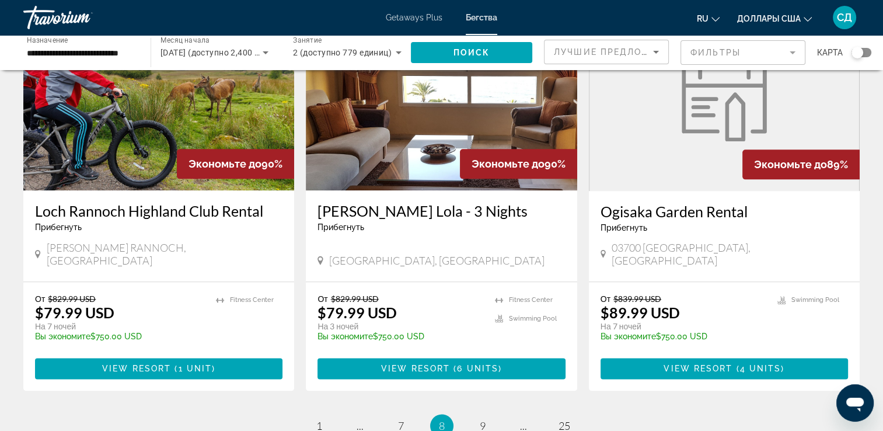
scroll to position [1457, 0]
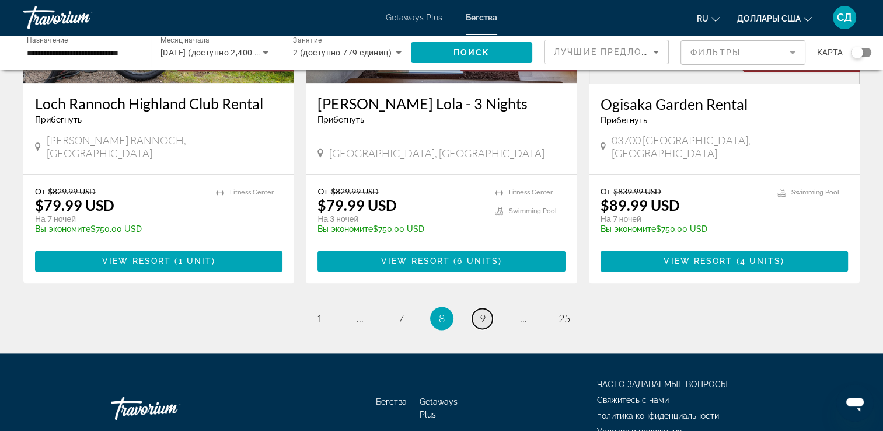
click at [482, 312] on span "9" at bounding box center [483, 318] width 6 height 13
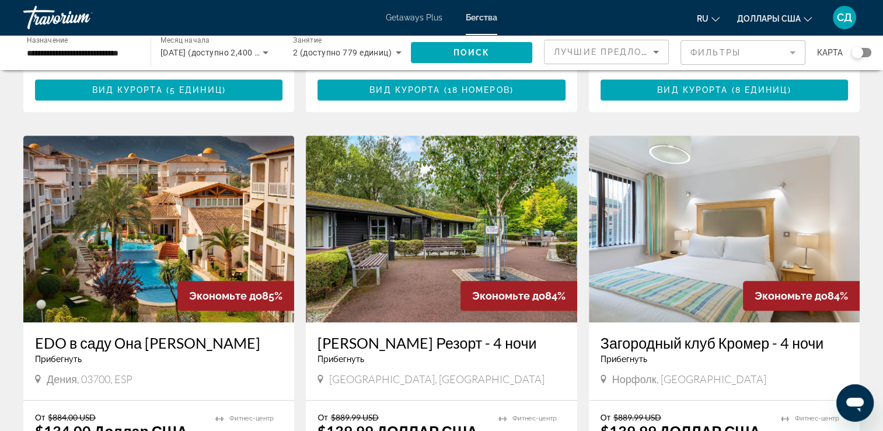
scroll to position [876, 0]
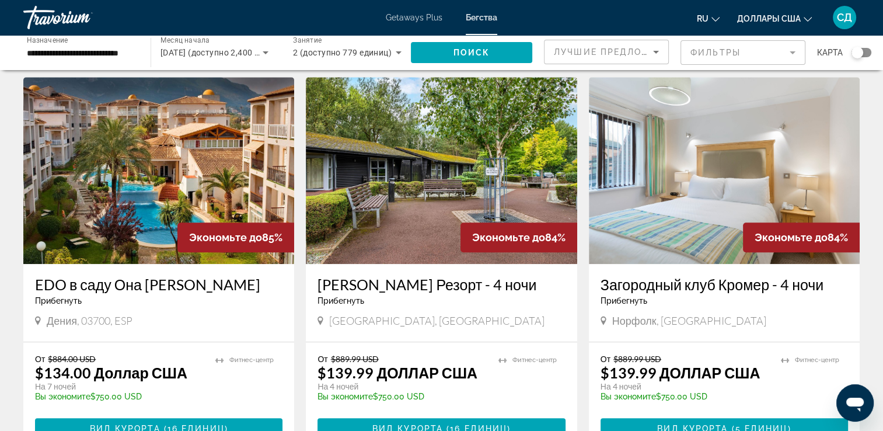
click at [138, 189] on img "Main content" at bounding box center [158, 170] width 271 height 187
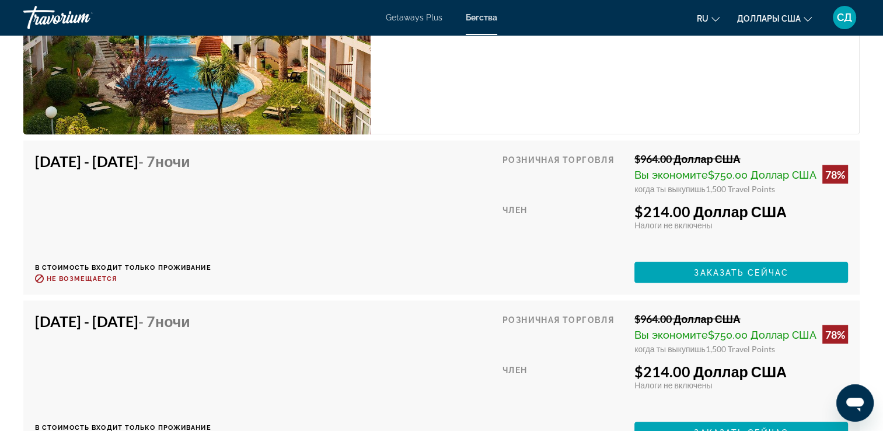
scroll to position [2219, 0]
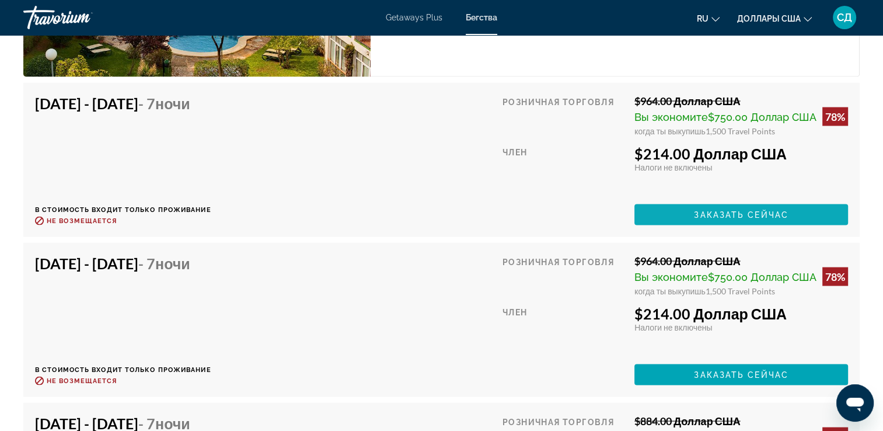
click at [643, 229] on span "Main content" at bounding box center [742, 215] width 214 height 28
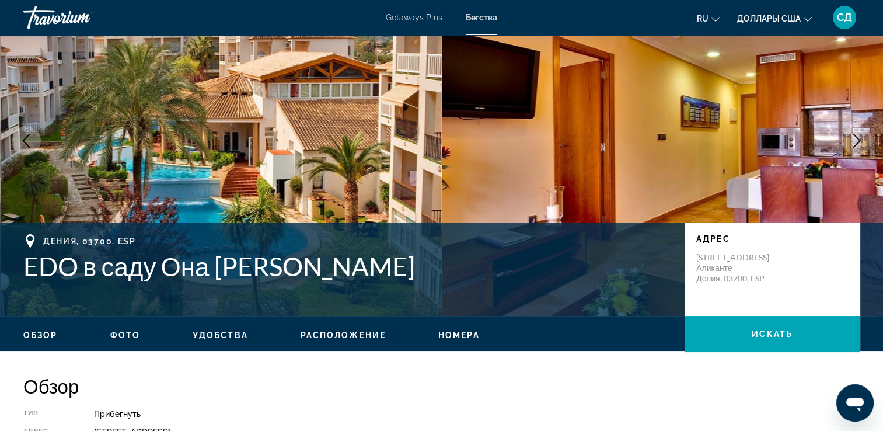
scroll to position [292, 0]
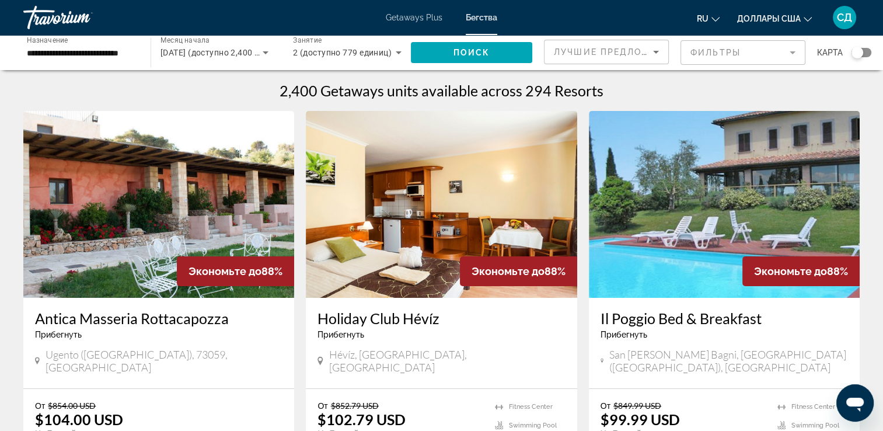
click at [858, 53] on div "Виджет поиска" at bounding box center [858, 53] width 12 height 12
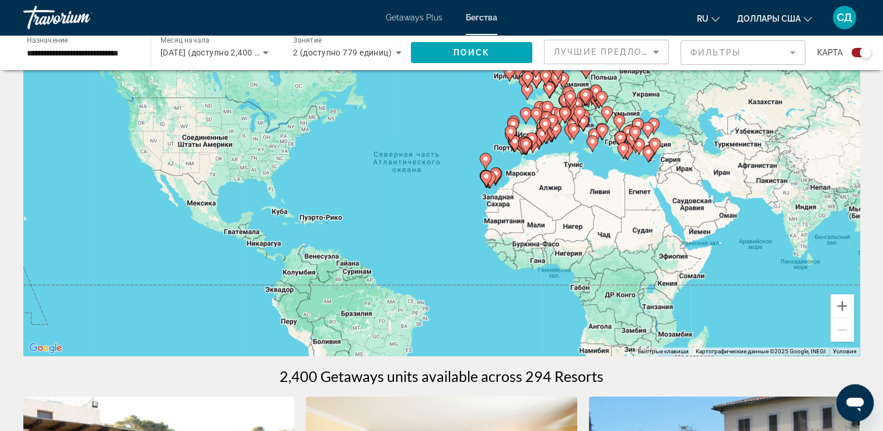
scroll to position [74, 0]
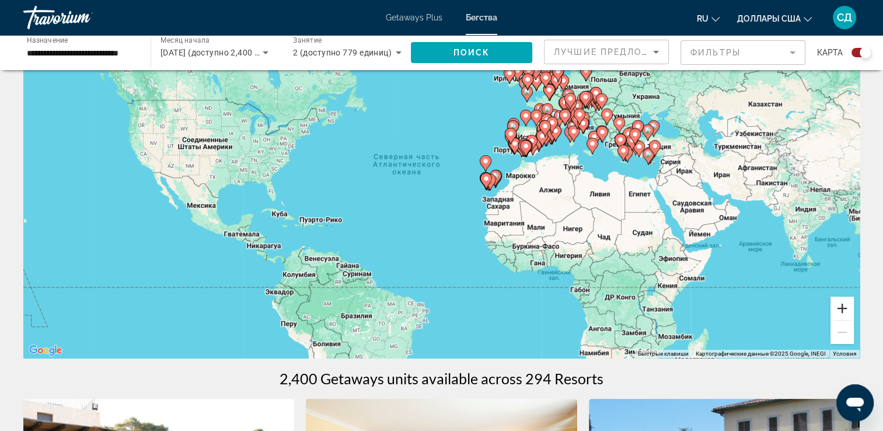
click at [842, 307] on button "Увеличить" at bounding box center [842, 308] width 23 height 23
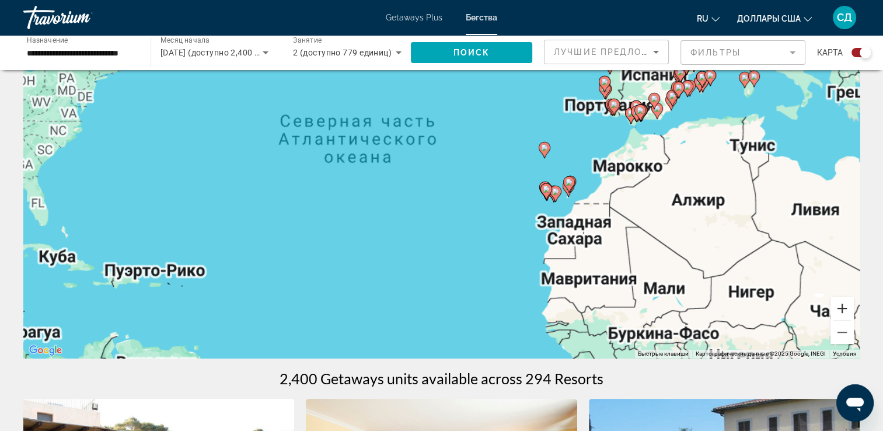
click at [842, 307] on button "Увеличить" at bounding box center [842, 308] width 23 height 23
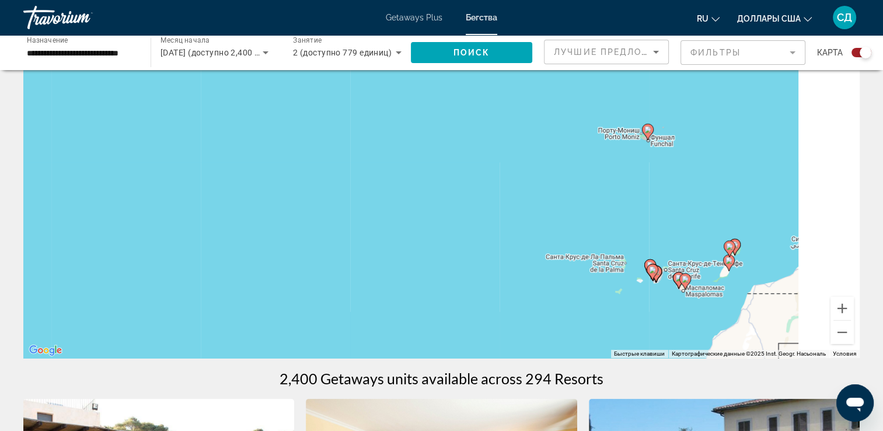
drag, startPoint x: 776, startPoint y: 230, endPoint x: 582, endPoint y: 279, distance: 199.9
click at [582, 279] on div "Для навигации используйте клавиши со стрелками. Чтобы активировать перетаскиван…" at bounding box center [441, 183] width 837 height 350
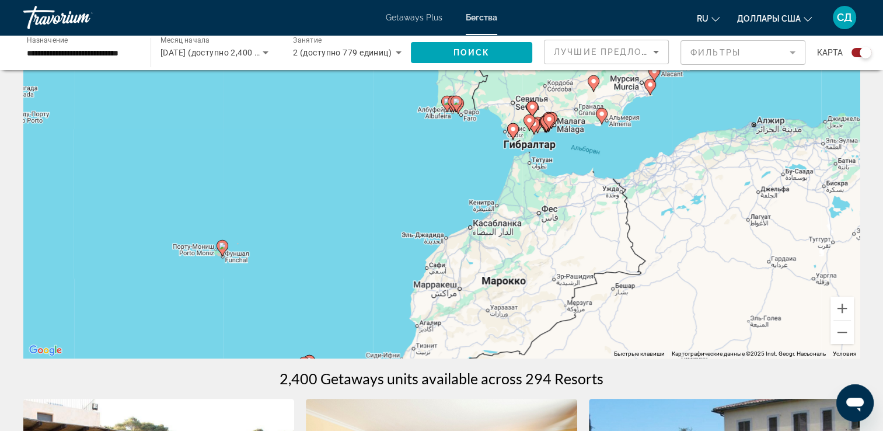
drag, startPoint x: 787, startPoint y: 166, endPoint x: 499, endPoint y: 212, distance: 292.1
click at [413, 271] on div "Чтобы активировать перетаскивание с помощью клавиатуры, нажмите Alt + Ввод. Пос…" at bounding box center [441, 183] width 837 height 350
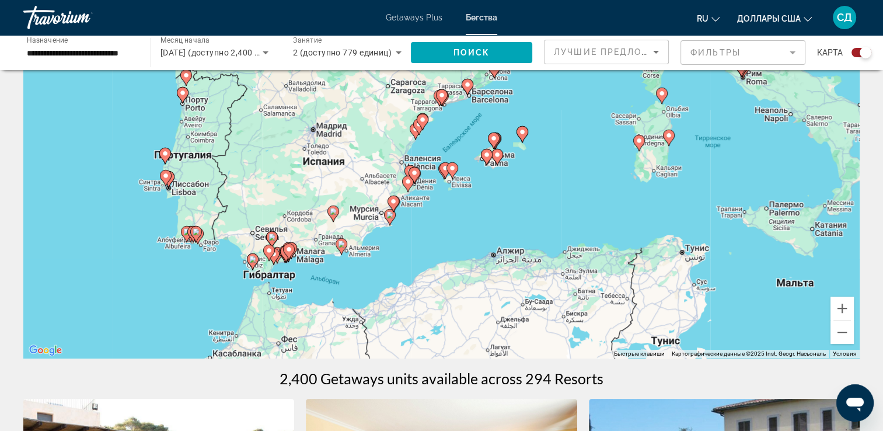
drag, startPoint x: 618, startPoint y: 168, endPoint x: 607, endPoint y: 270, distance: 102.8
click at [346, 313] on div "Чтобы активировать перетаскивание с помощью клавиатуры, нажмите Alt + Ввод. Пос…" at bounding box center [441, 183] width 837 height 350
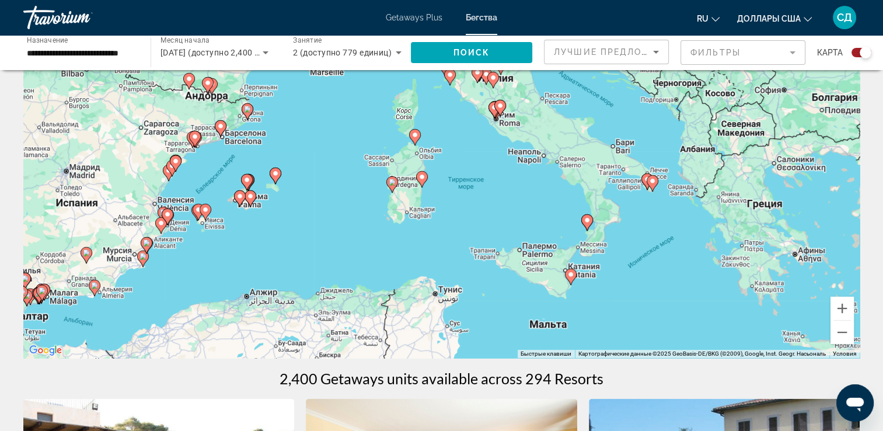
drag, startPoint x: 745, startPoint y: 154, endPoint x: 497, endPoint y: 195, distance: 251.0
click at [497, 195] on div "Чтобы активировать перетаскивание с помощью клавиатуры, нажмите Alt + Ввод. Пос…" at bounding box center [441, 183] width 837 height 350
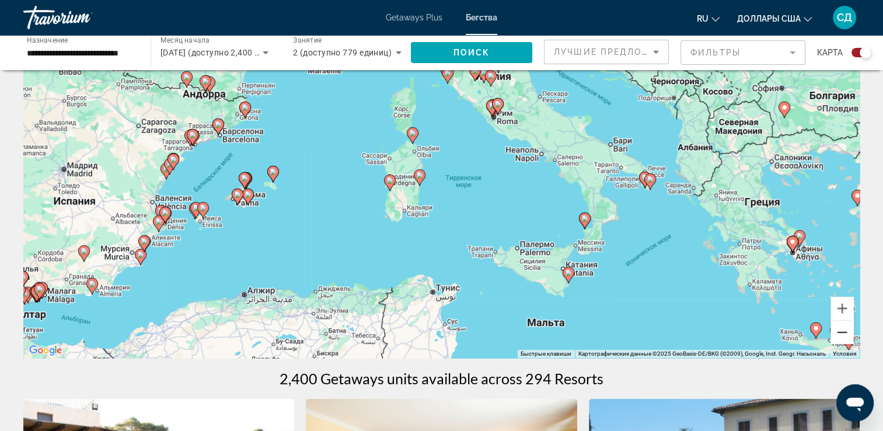
click at [843, 335] on button "Уменьшить" at bounding box center [842, 332] width 23 height 23
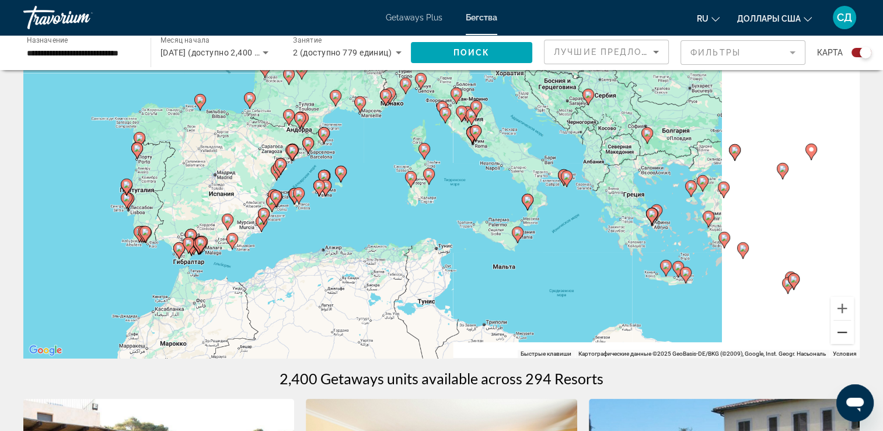
click at [843, 335] on button "Уменьшить" at bounding box center [842, 332] width 23 height 23
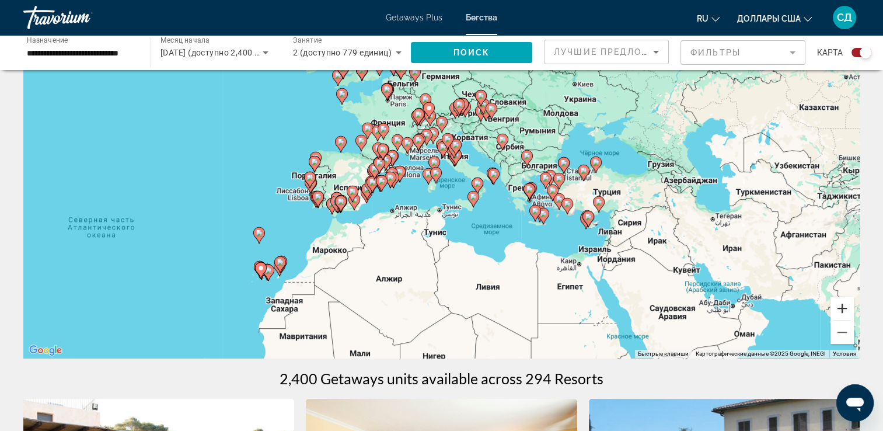
click at [840, 305] on button "Увеличить" at bounding box center [842, 308] width 23 height 23
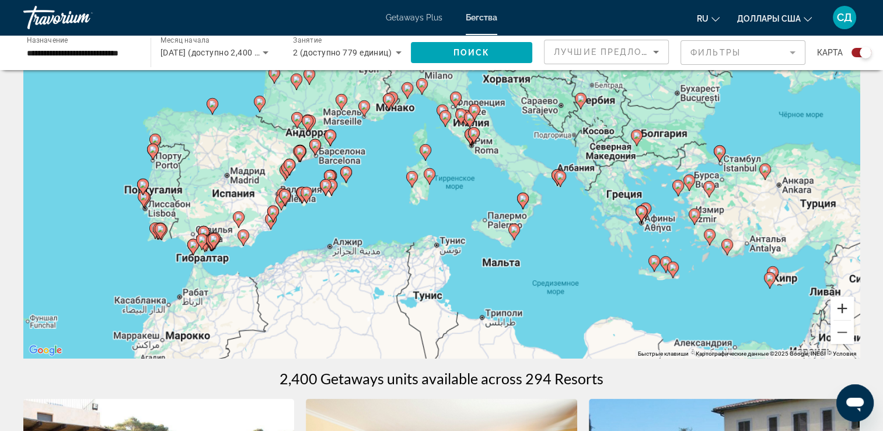
click at [840, 305] on button "Увеличить" at bounding box center [842, 308] width 23 height 23
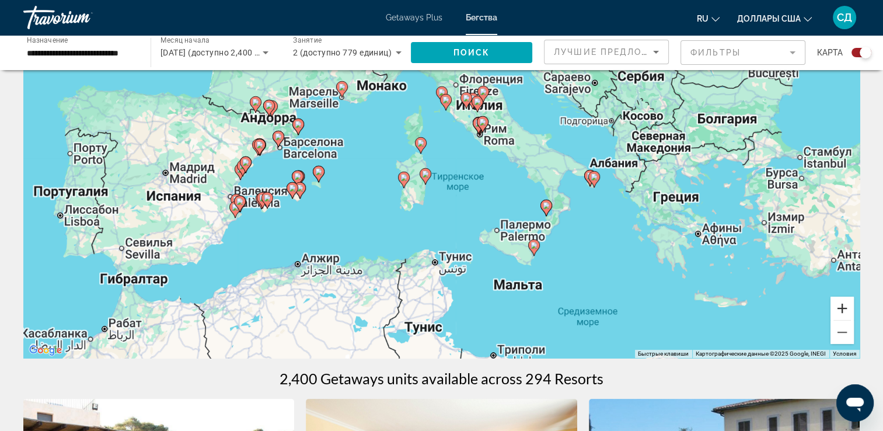
click at [840, 305] on button "Увеличить" at bounding box center [842, 308] width 23 height 23
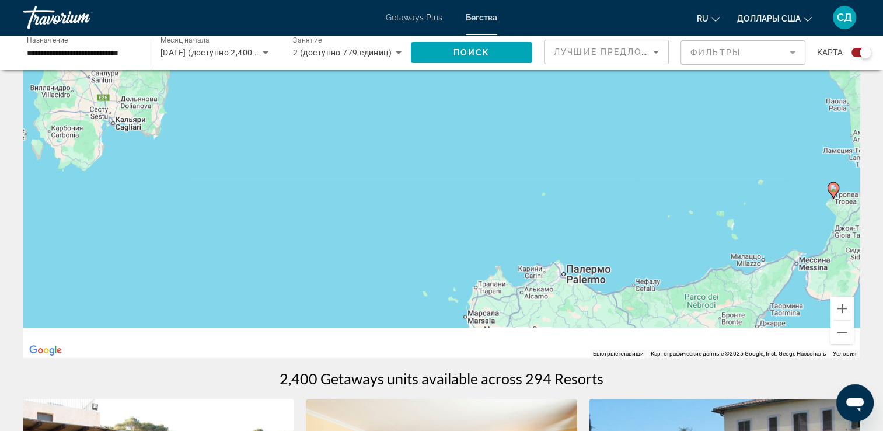
drag, startPoint x: 749, startPoint y: 301, endPoint x: 488, endPoint y: 74, distance: 346.4
click at [488, 74] on div "Чтобы активировать перетаскивание с помощью клавиатуры, нажмите Alt + Ввод. Пос…" at bounding box center [441, 183] width 837 height 350
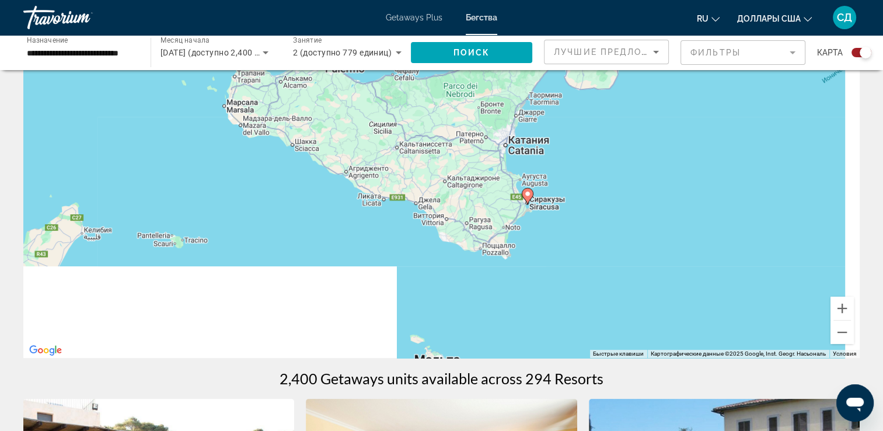
drag, startPoint x: 624, startPoint y: 219, endPoint x: 481, endPoint y: 68, distance: 207.8
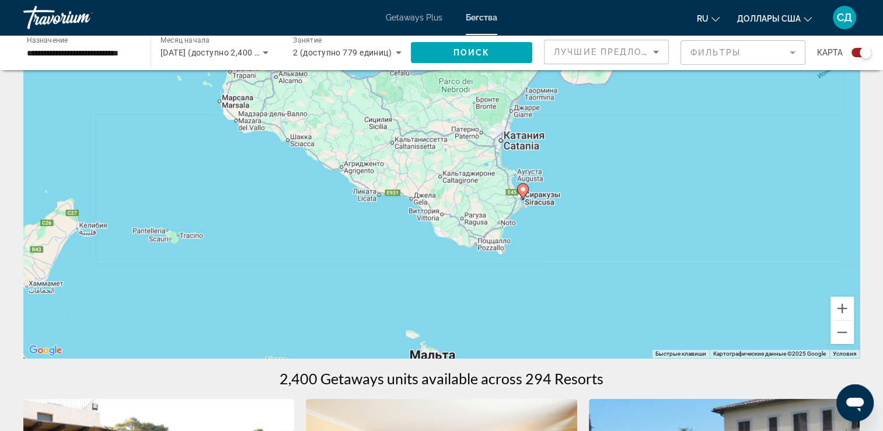
click at [523, 193] on icon "Main content" at bounding box center [522, 191] width 11 height 15
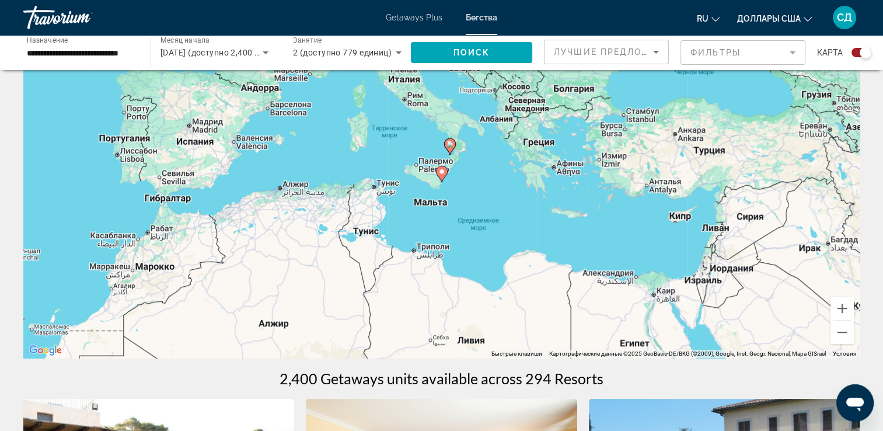
click at [441, 176] on icon "Main content" at bounding box center [441, 173] width 11 height 15
type input "**********"
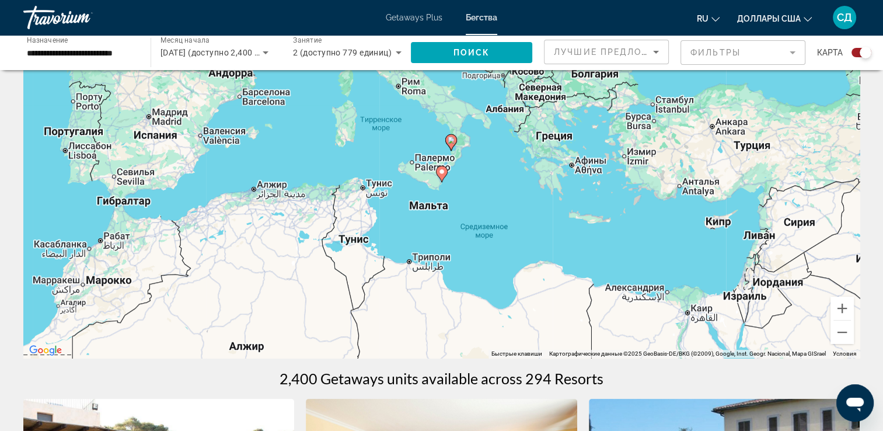
click at [441, 176] on icon "Main content" at bounding box center [441, 173] width 11 height 15
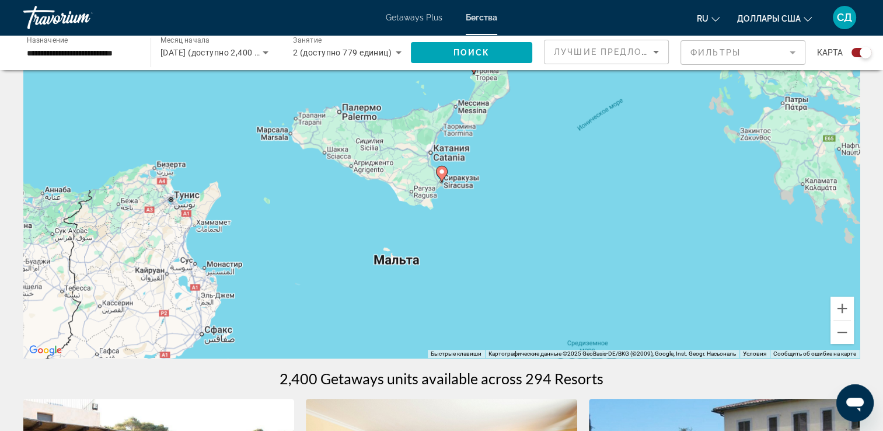
click at [441, 176] on icon "Main content" at bounding box center [441, 173] width 11 height 15
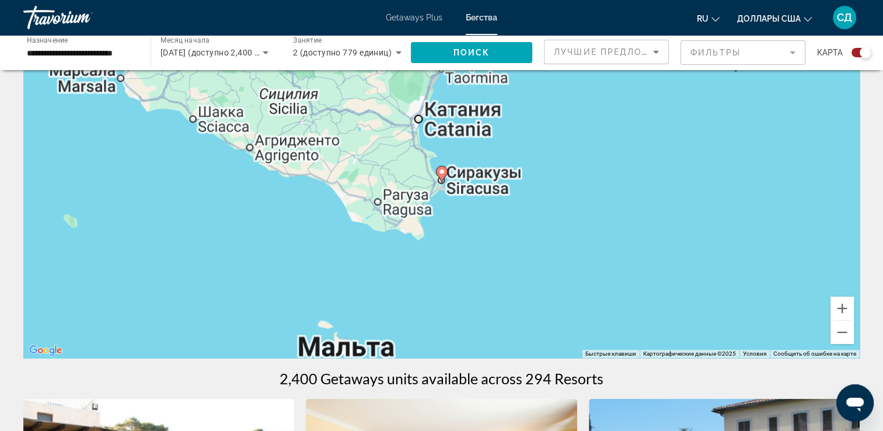
click at [441, 176] on icon "Main content" at bounding box center [441, 173] width 11 height 15
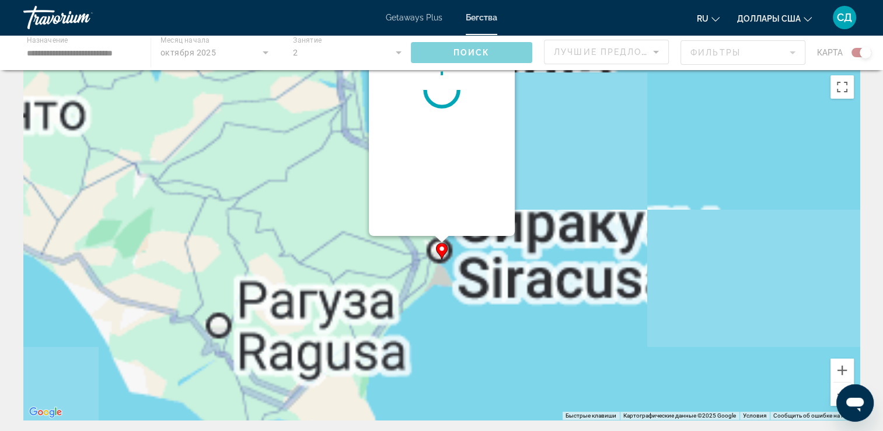
scroll to position [0, 0]
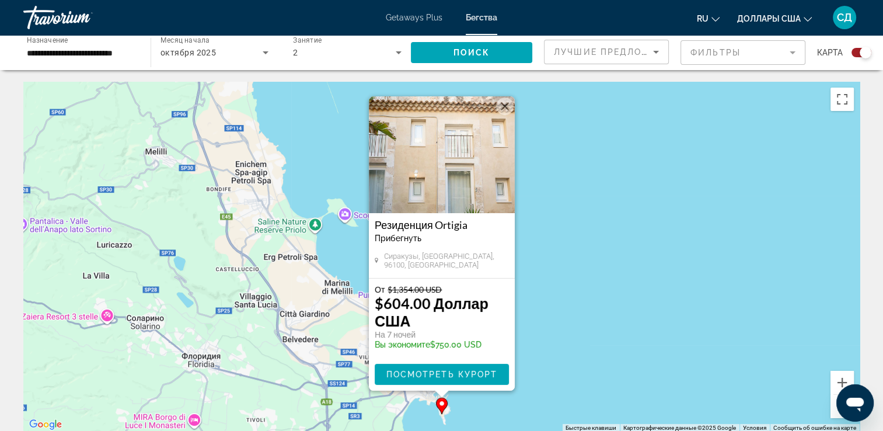
click at [445, 186] on img "Main content" at bounding box center [442, 154] width 146 height 117
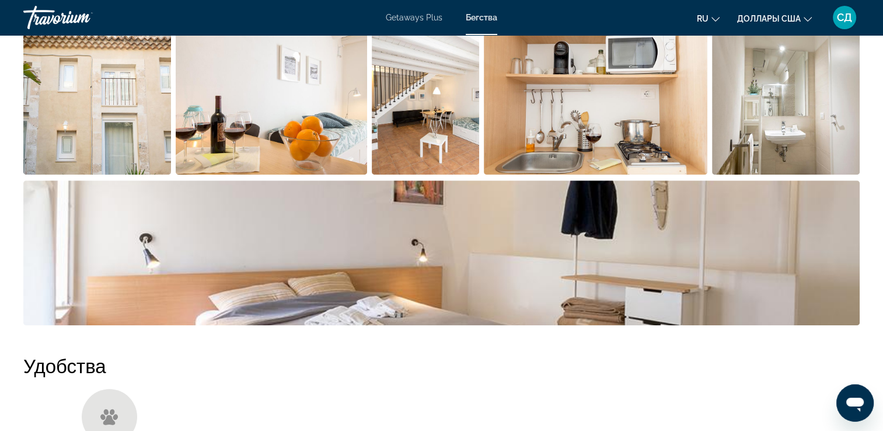
scroll to position [406, 0]
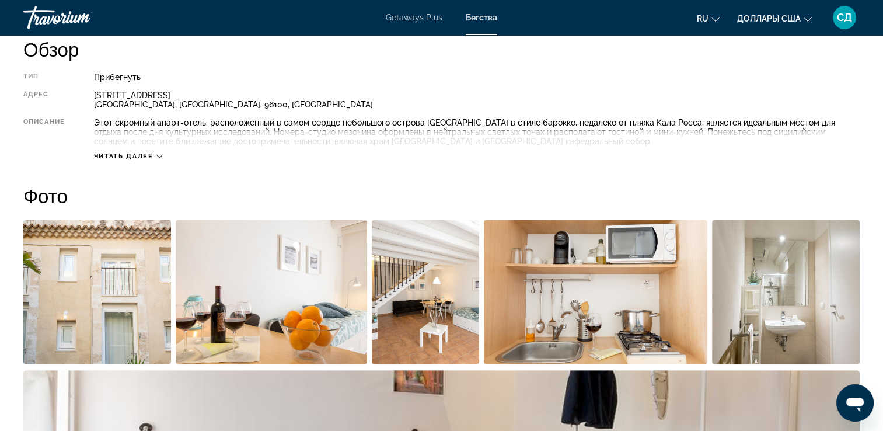
click at [431, 276] on img "Открыть полноэкранный слайдер изображений" at bounding box center [425, 292] width 107 height 145
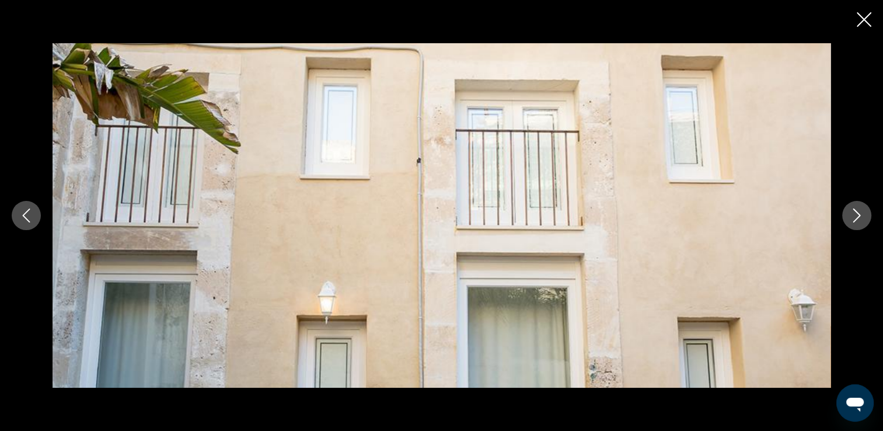
click at [855, 217] on icon "Следующее изображение" at bounding box center [857, 215] width 14 height 14
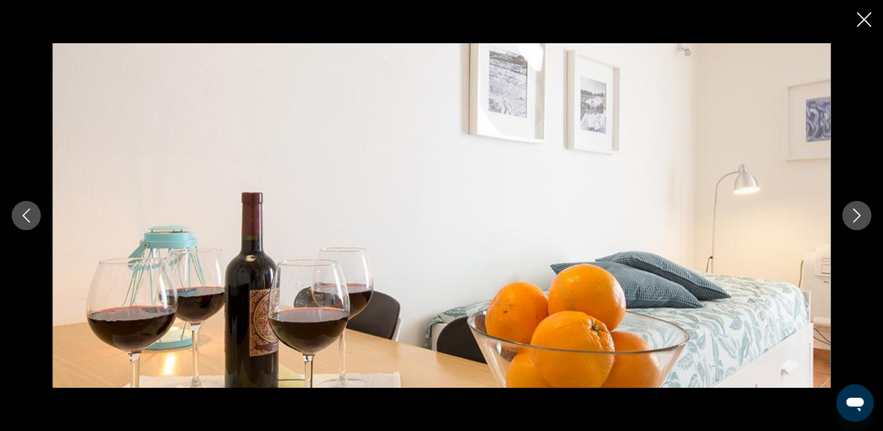
click at [855, 217] on icon "Следующее изображение" at bounding box center [857, 215] width 14 height 14
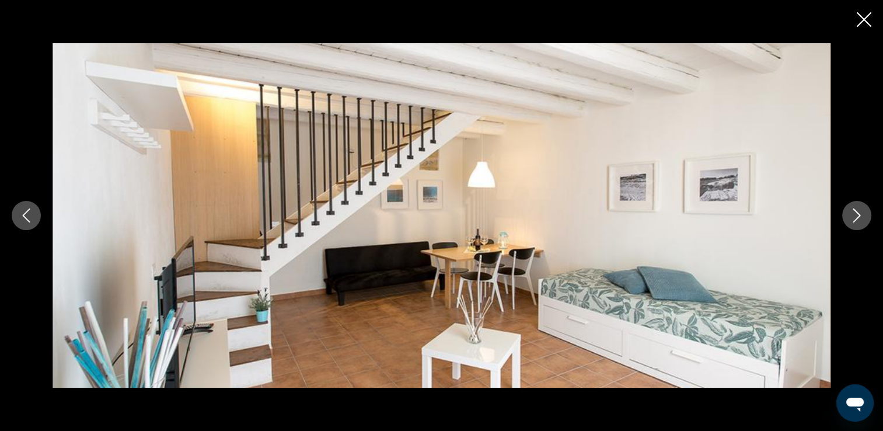
click at [855, 217] on icon "Следующее изображение" at bounding box center [857, 215] width 14 height 14
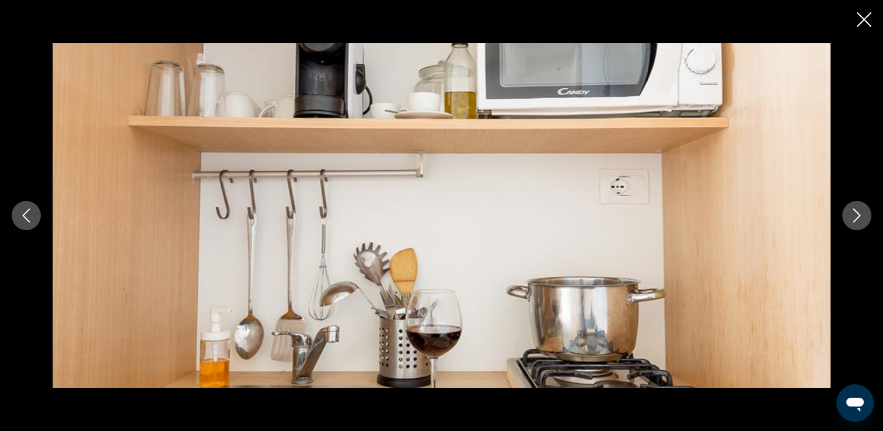
click at [855, 217] on icon "Следующее изображение" at bounding box center [857, 215] width 14 height 14
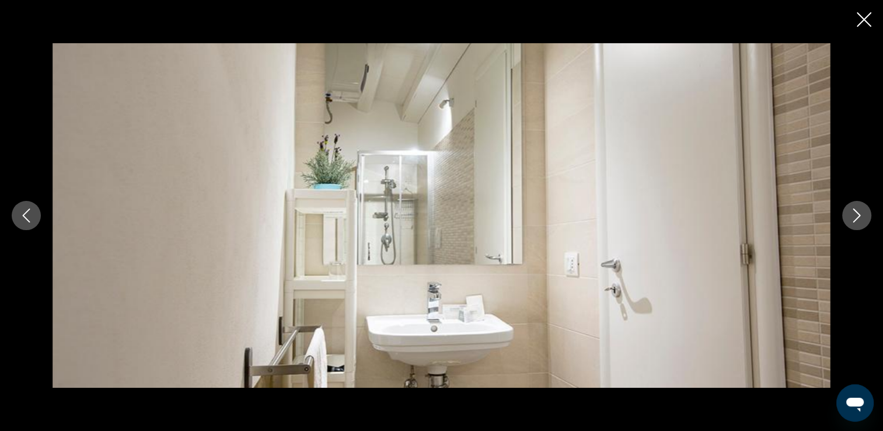
click at [855, 217] on icon "Следующее изображение" at bounding box center [857, 215] width 14 height 14
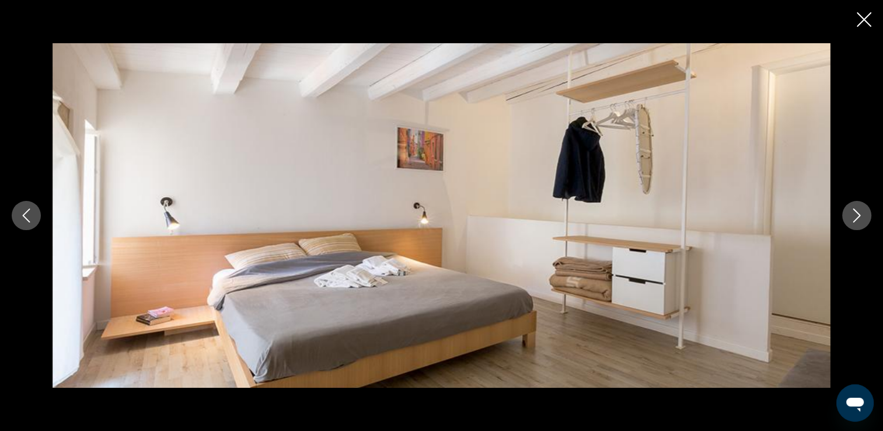
click at [855, 217] on icon "Следующее изображение" at bounding box center [857, 215] width 14 height 14
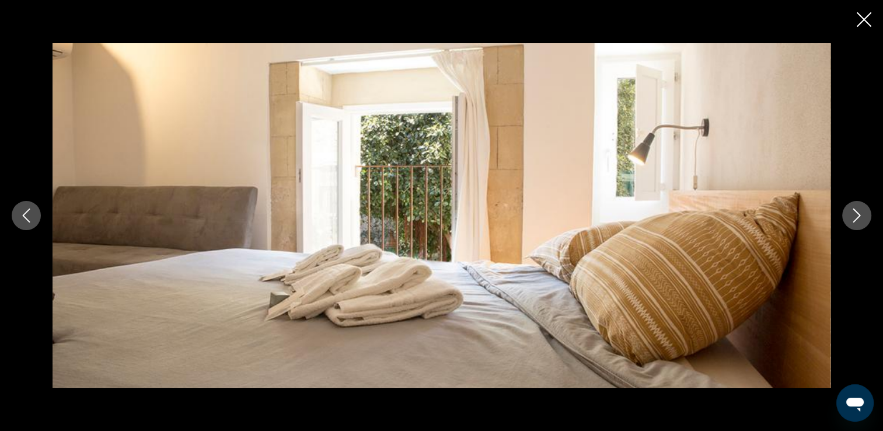
click at [855, 217] on icon "Следующее изображение" at bounding box center [857, 215] width 14 height 14
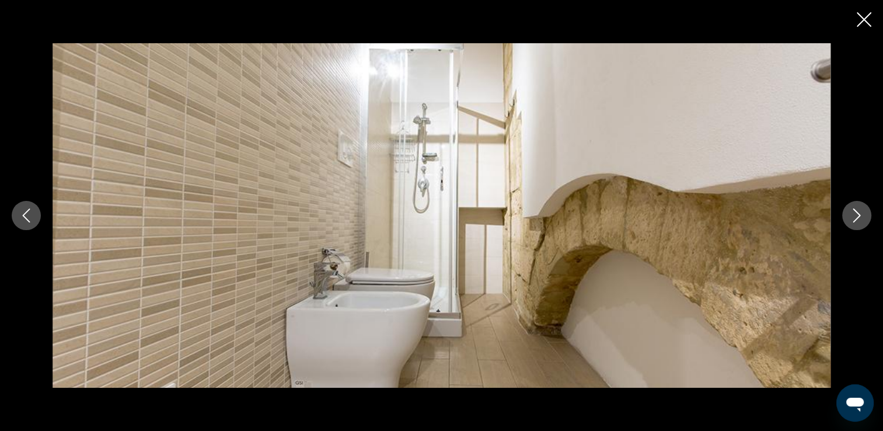
click at [854, 216] on icon "Следующее изображение" at bounding box center [857, 215] width 14 height 14
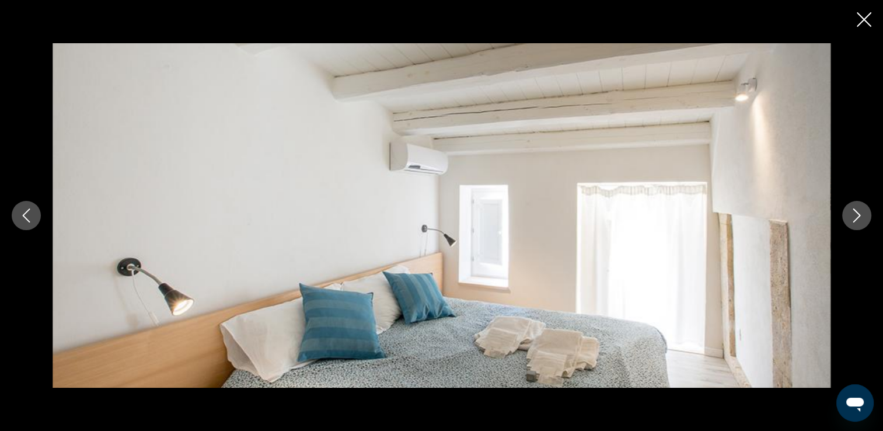
click at [854, 216] on icon "Следующее изображение" at bounding box center [857, 215] width 14 height 14
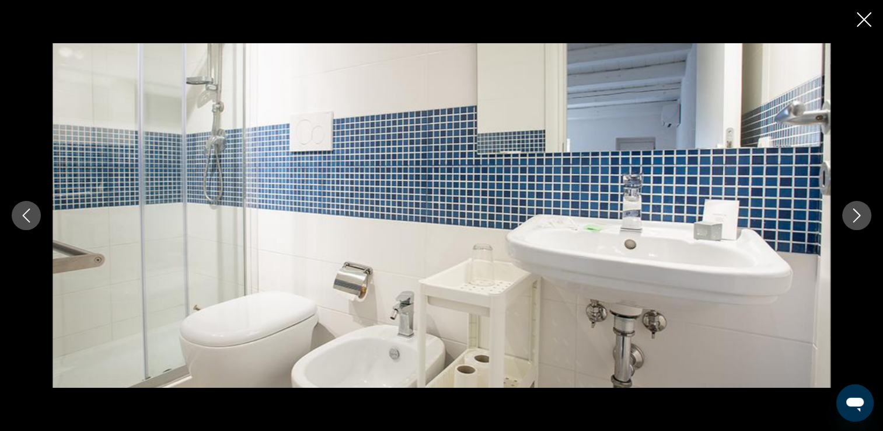
click at [854, 216] on icon "Следующее изображение" at bounding box center [857, 215] width 14 height 14
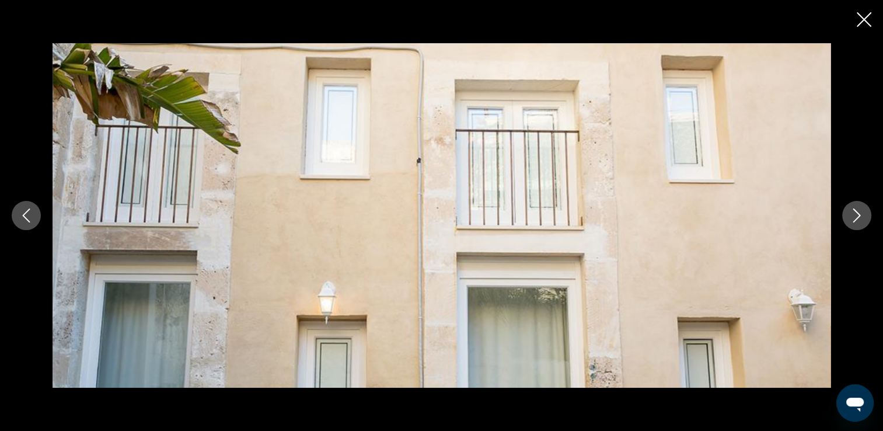
click at [863, 22] on icon "Закрыть слайд-шоу" at bounding box center [864, 19] width 15 height 15
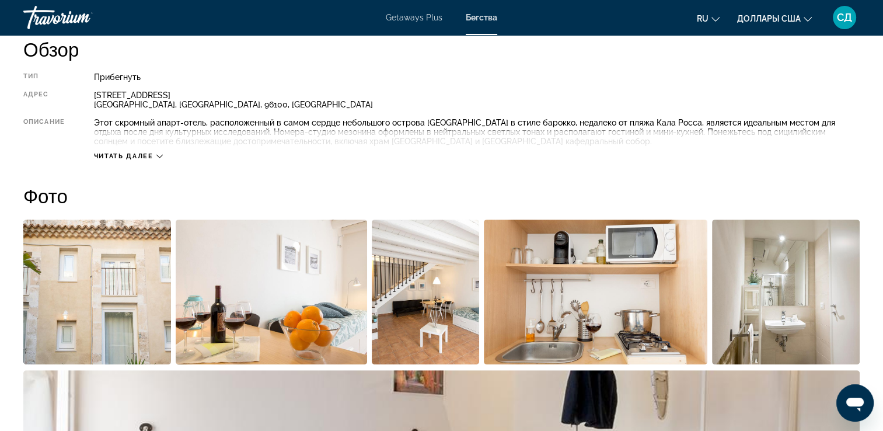
click at [148, 155] on span "Читать далее" at bounding box center [124, 156] width 60 height 8
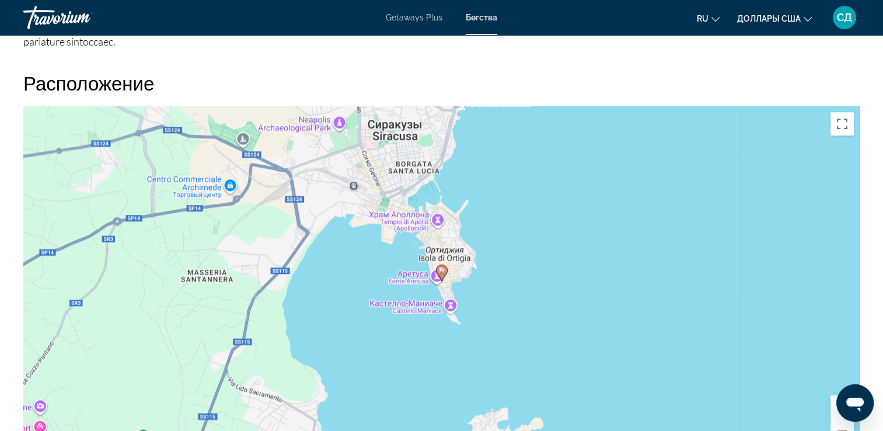
scroll to position [1224, 0]
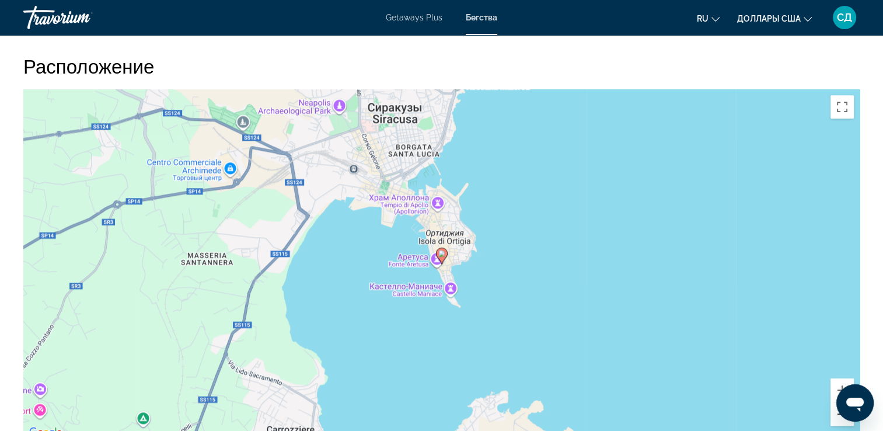
click at [841, 424] on button "Уменьшить" at bounding box center [842, 413] width 23 height 23
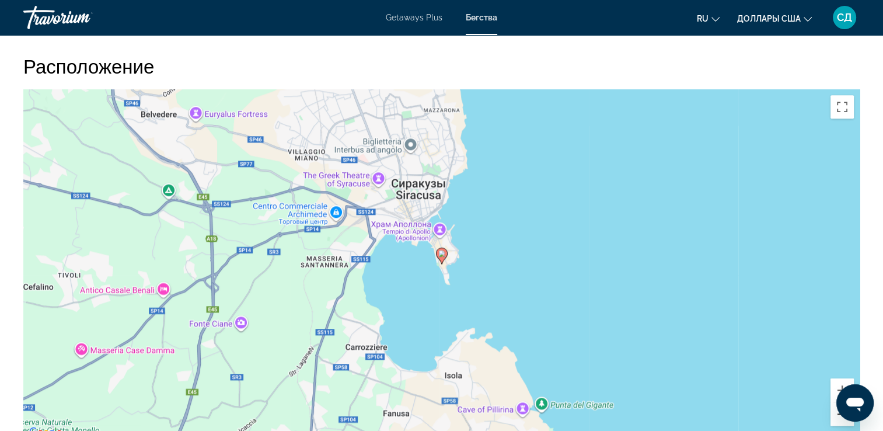
click at [841, 424] on button "Уменьшить" at bounding box center [842, 413] width 23 height 23
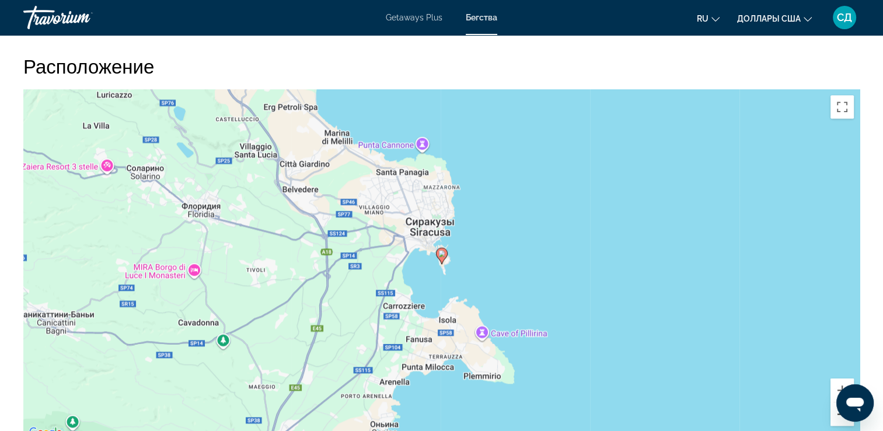
click at [841, 424] on button "Уменьшить" at bounding box center [842, 413] width 23 height 23
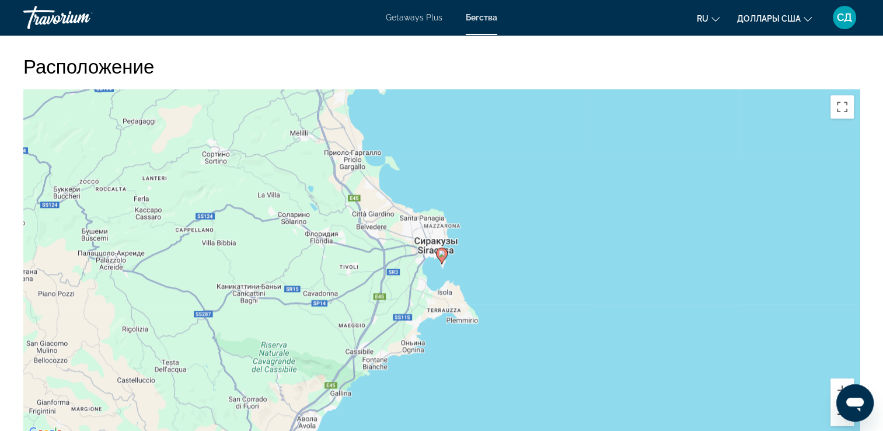
click at [841, 424] on button "Уменьшить" at bounding box center [842, 413] width 23 height 23
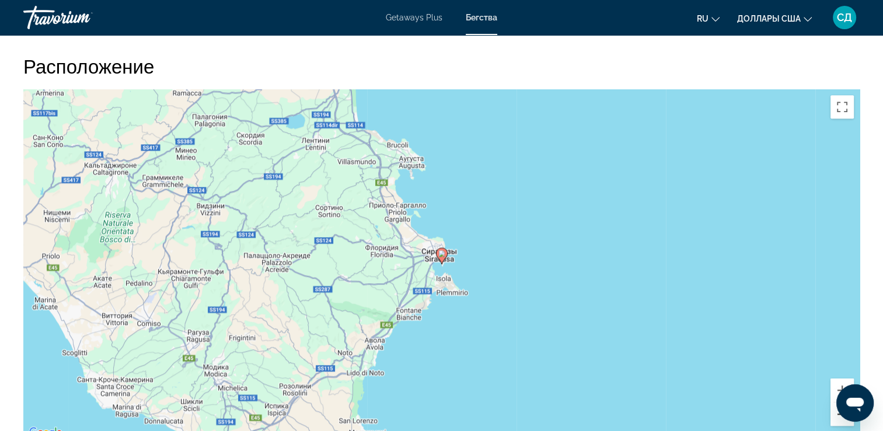
click at [841, 424] on button "Уменьшить" at bounding box center [842, 413] width 23 height 23
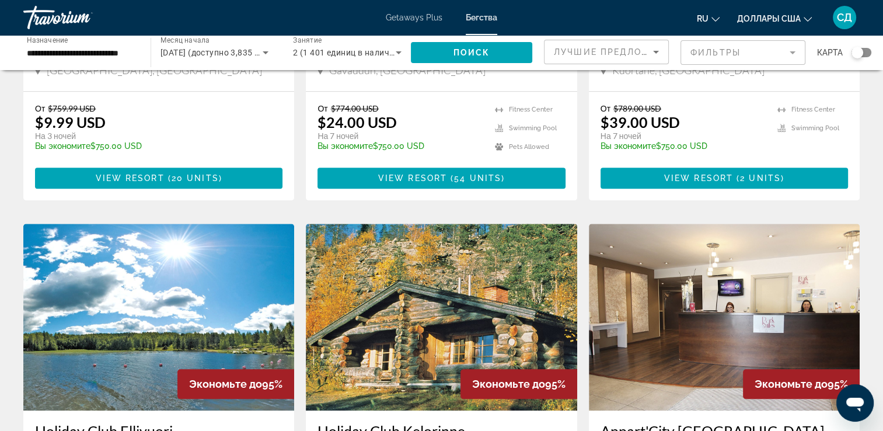
scroll to position [1460, 0]
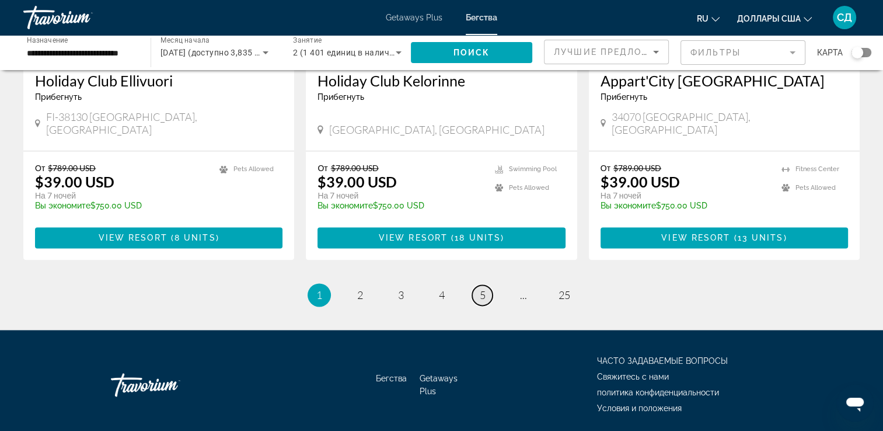
click at [483, 288] on span "5" at bounding box center [483, 294] width 6 height 13
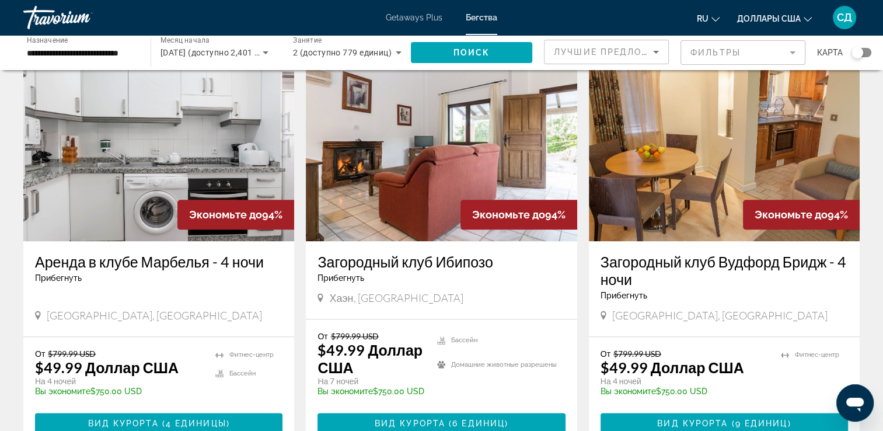
scroll to position [1527, 0]
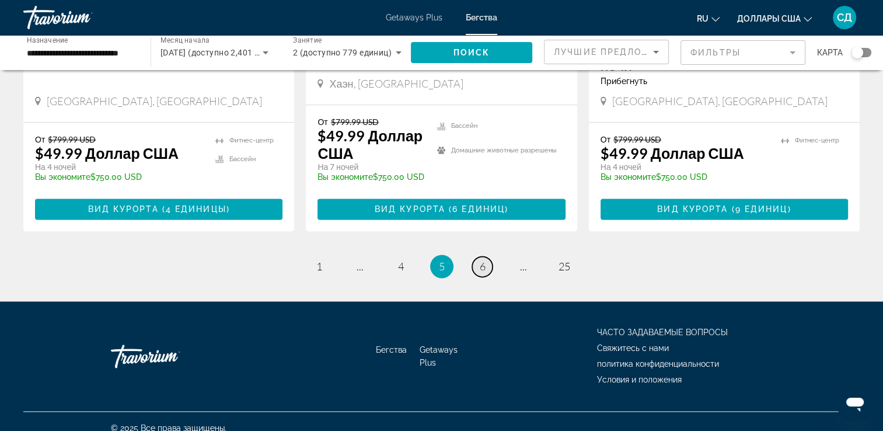
click at [482, 260] on span "6" at bounding box center [483, 266] width 6 height 13
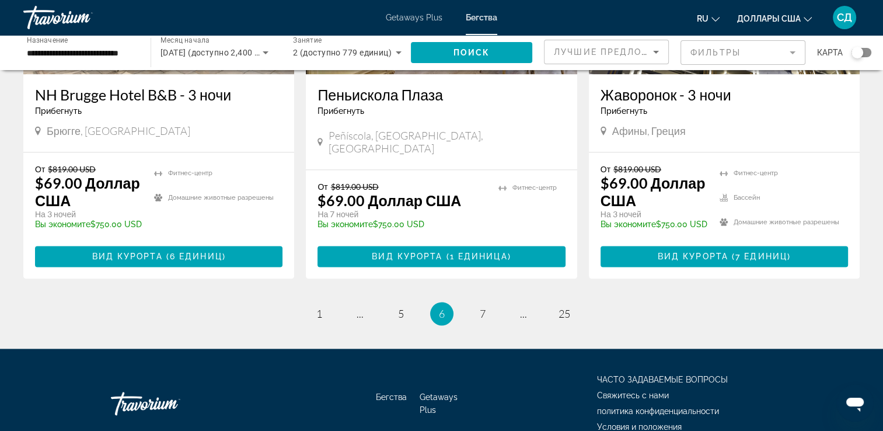
scroll to position [1518, 0]
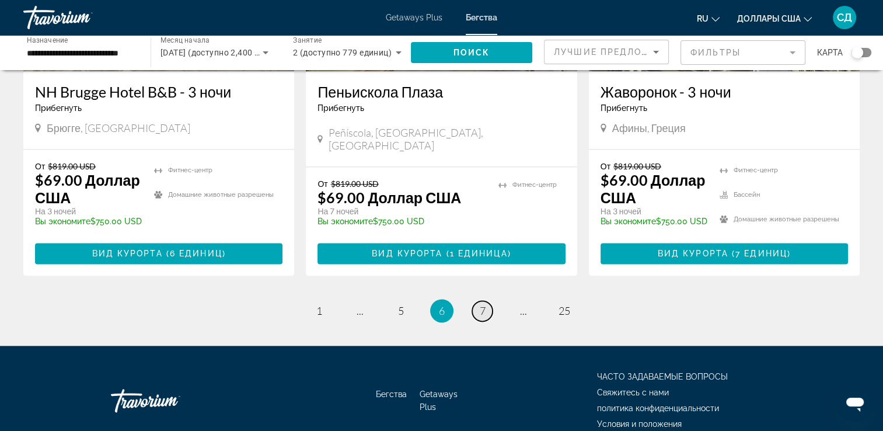
click at [483, 304] on span "7" at bounding box center [483, 310] width 6 height 13
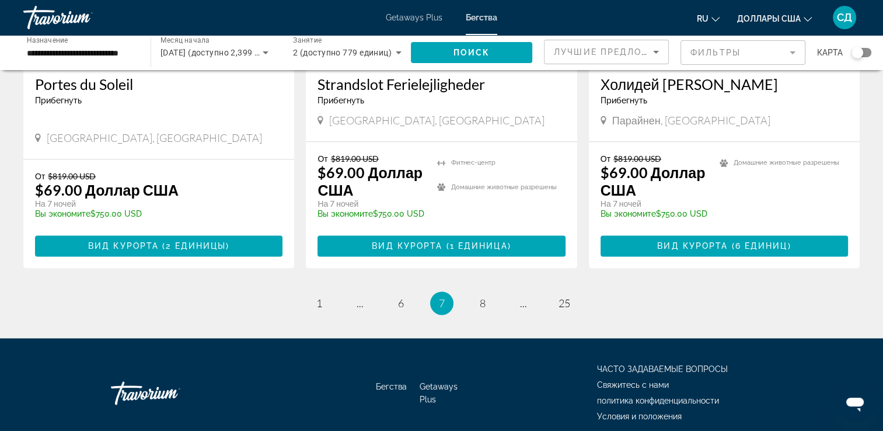
scroll to position [1509, 0]
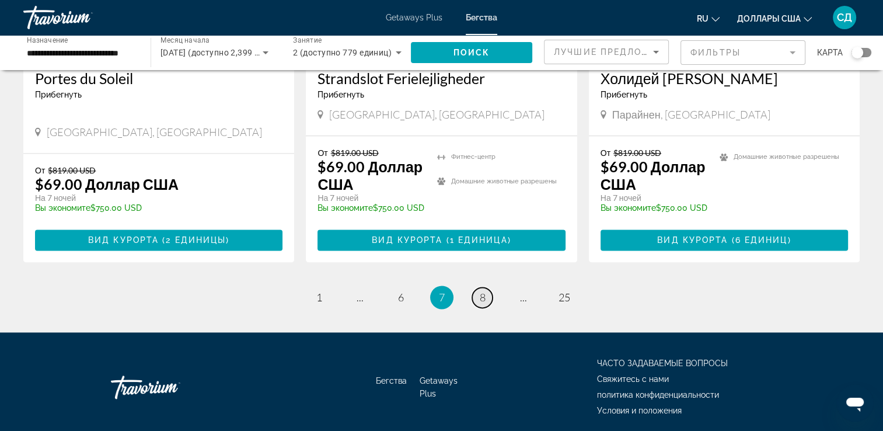
click at [482, 291] on span "8" at bounding box center [483, 297] width 6 height 13
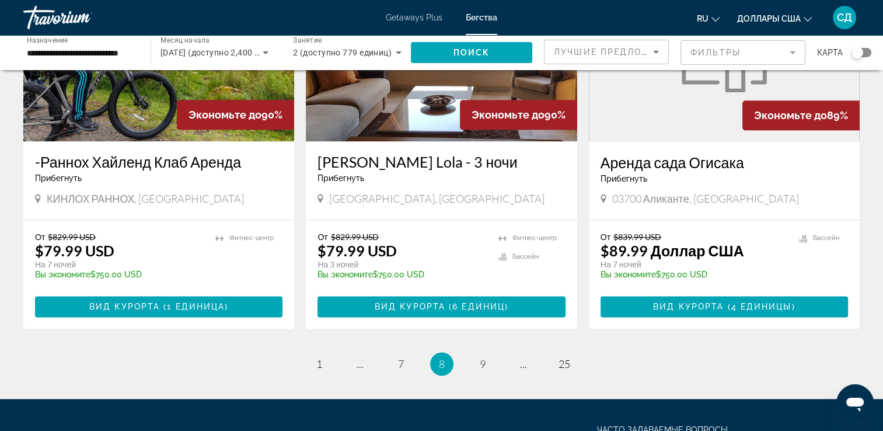
scroll to position [1510, 0]
